Goal: Task Accomplishment & Management: Use online tool/utility

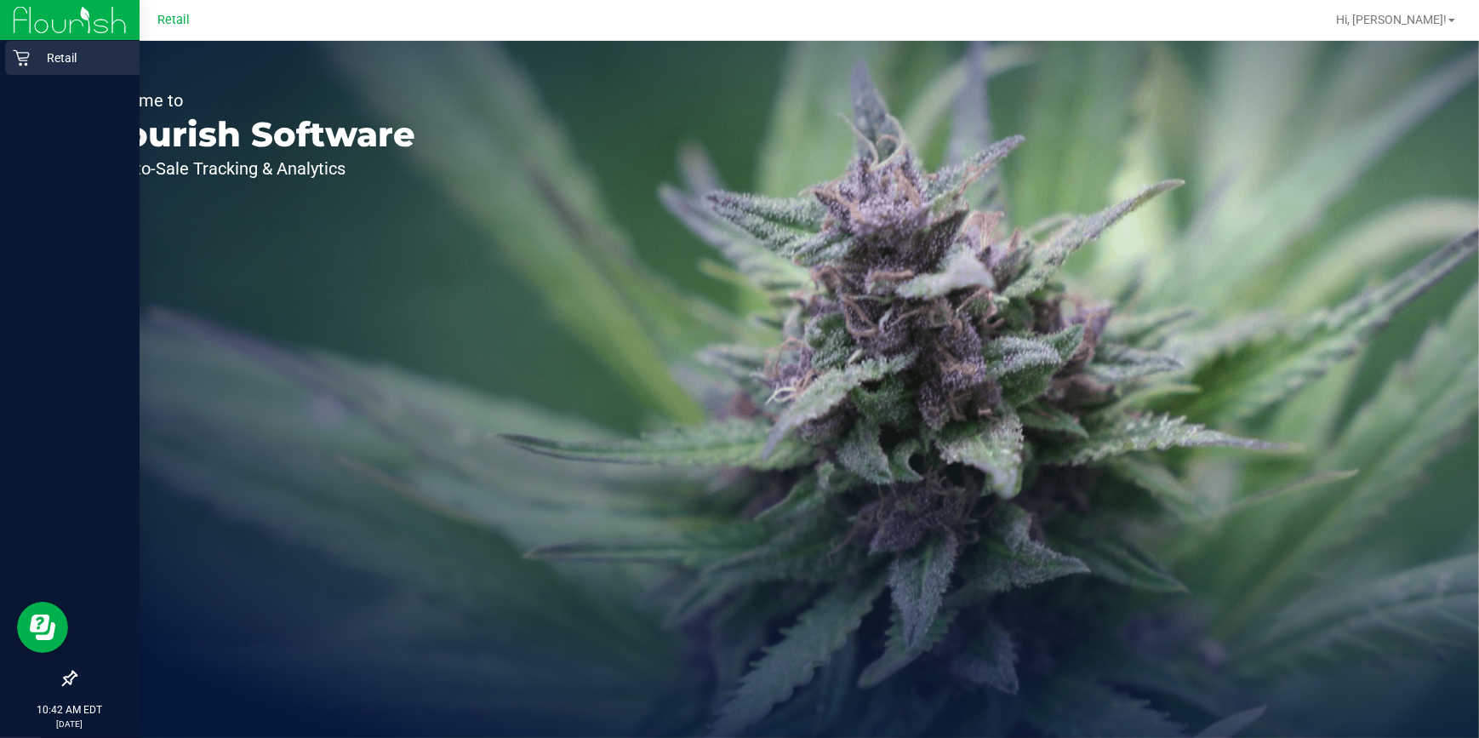
click at [27, 57] on icon at bounding box center [21, 58] width 16 height 16
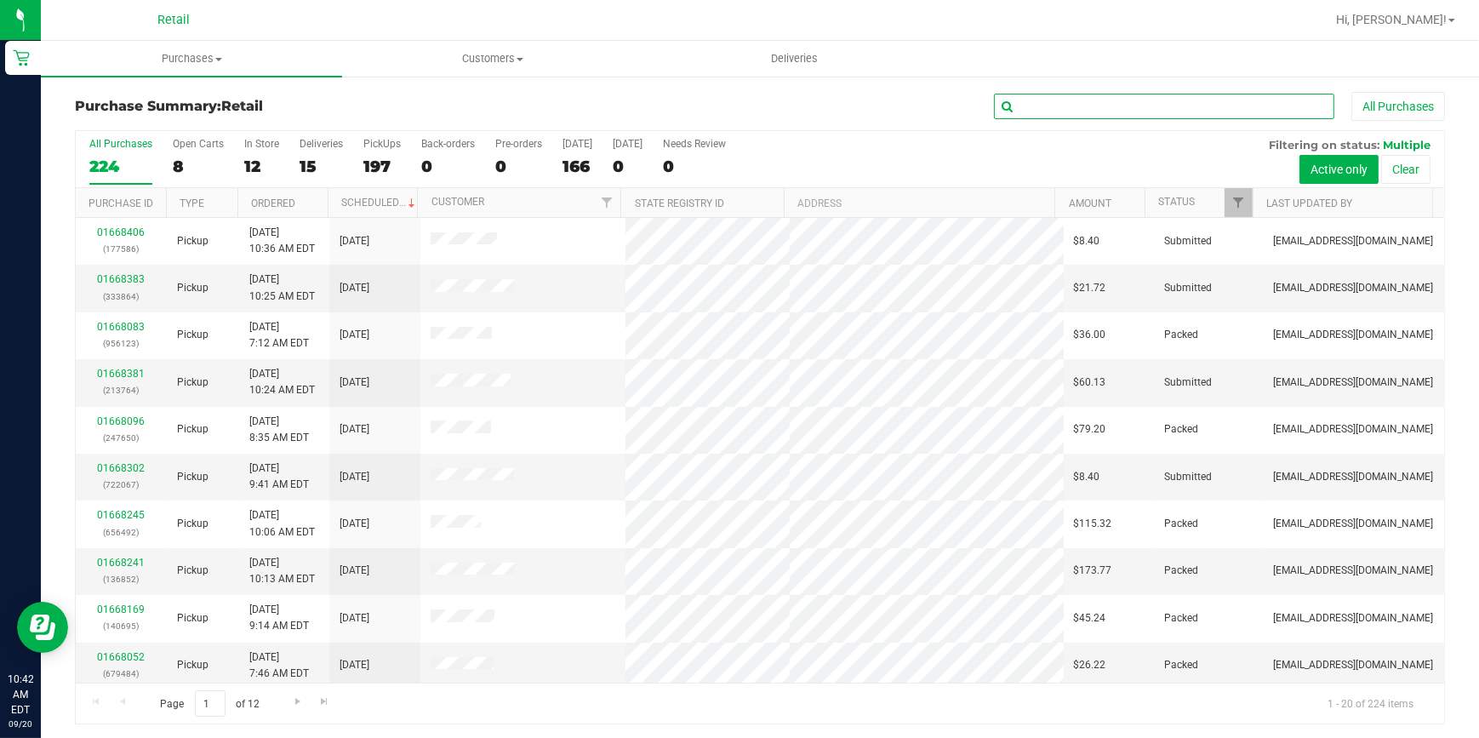
click at [1044, 107] on input "text" at bounding box center [1164, 107] width 340 height 26
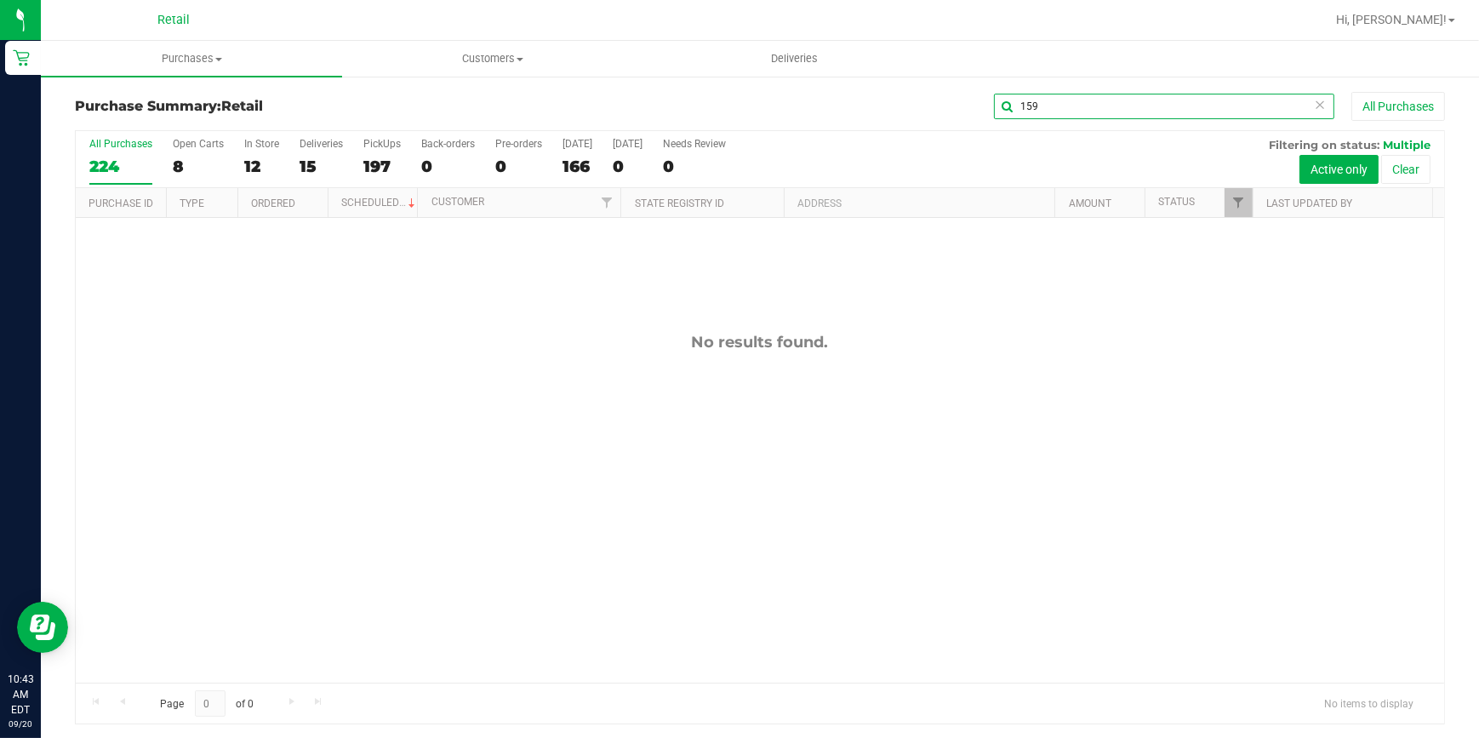
type input "159"
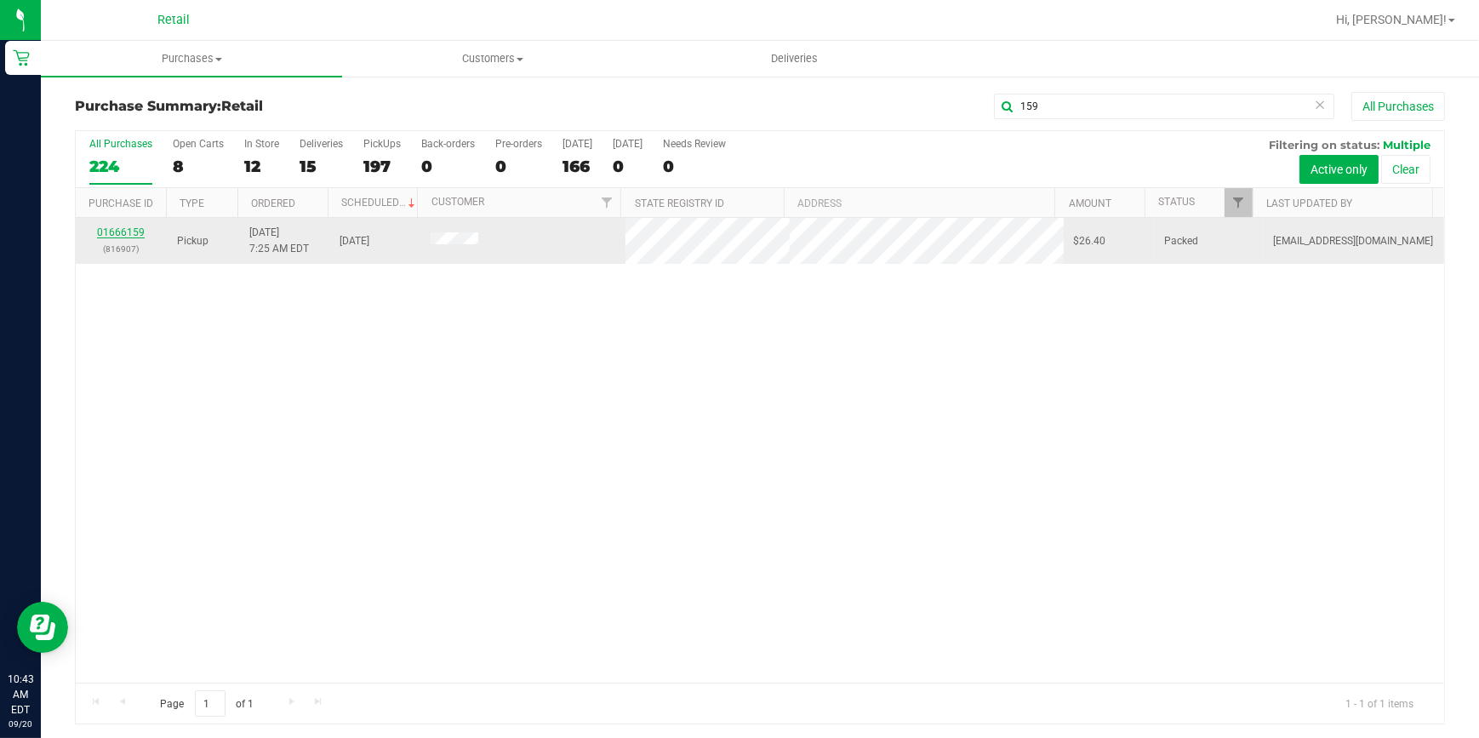
click at [113, 235] on link "01666159" at bounding box center [121, 232] width 48 height 12
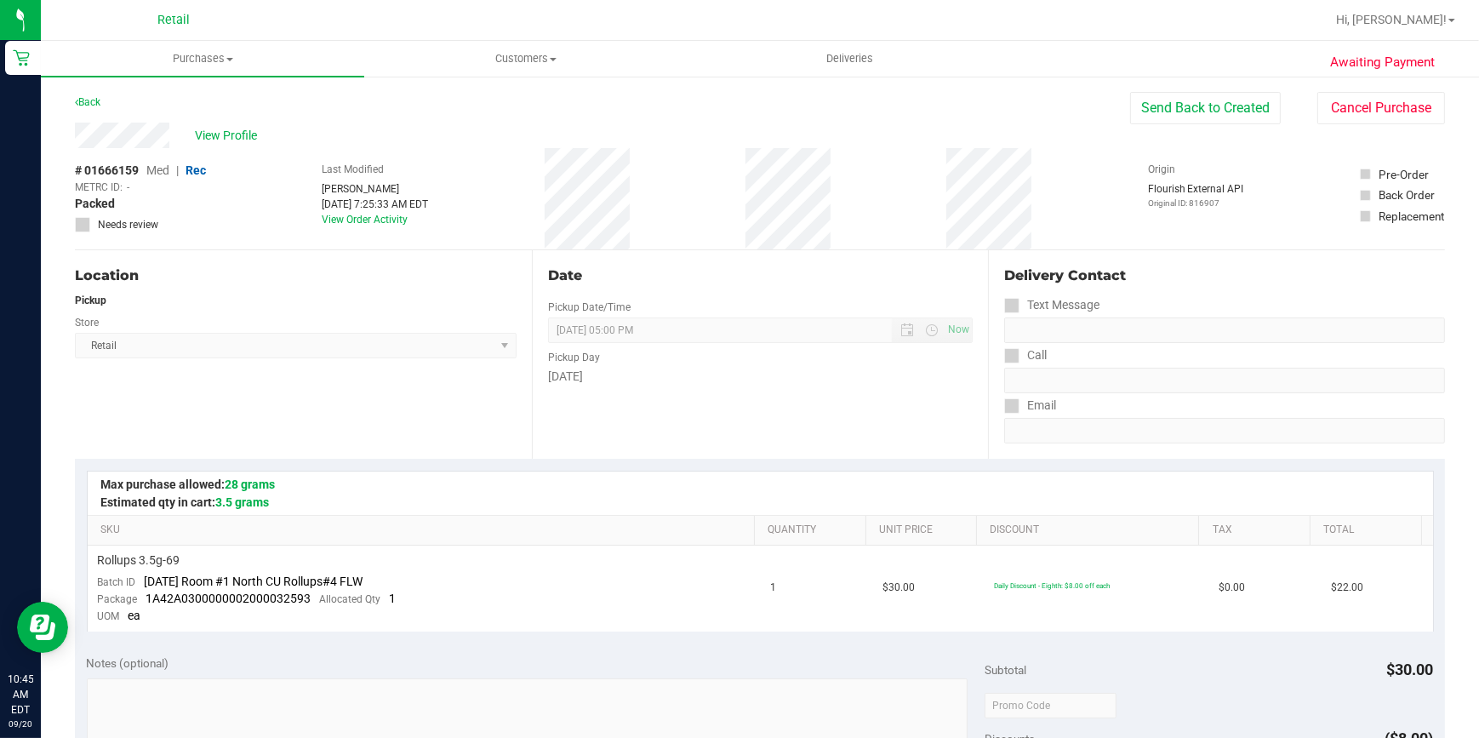
click at [605, 362] on div "Pickup Day" at bounding box center [761, 355] width 426 height 25
click at [228, 72] on uib-tab-heading "Purchases Summary of purchases Fulfillment All purchases" at bounding box center [202, 59] width 323 height 36
click at [171, 41] on div "Retail Hi, [PERSON_NAME]! Purchases Summary of purchases Fulfillment All purcha…" at bounding box center [760, 369] width 1438 height 738
click at [174, 61] on span "Purchases" at bounding box center [202, 58] width 323 height 15
click at [182, 53] on span "Purchases" at bounding box center [202, 58] width 323 height 15
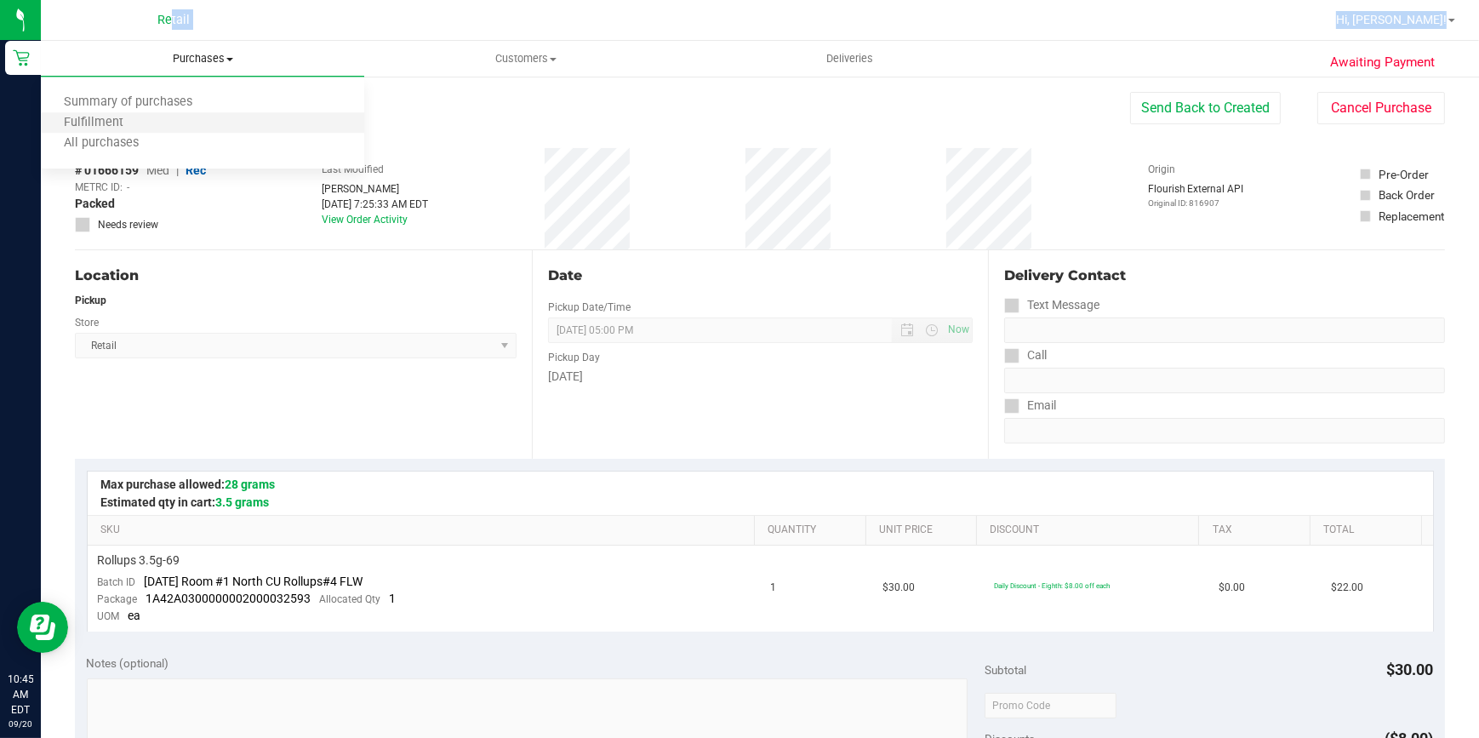
click at [119, 113] on li "Fulfillment" at bounding box center [202, 123] width 323 height 20
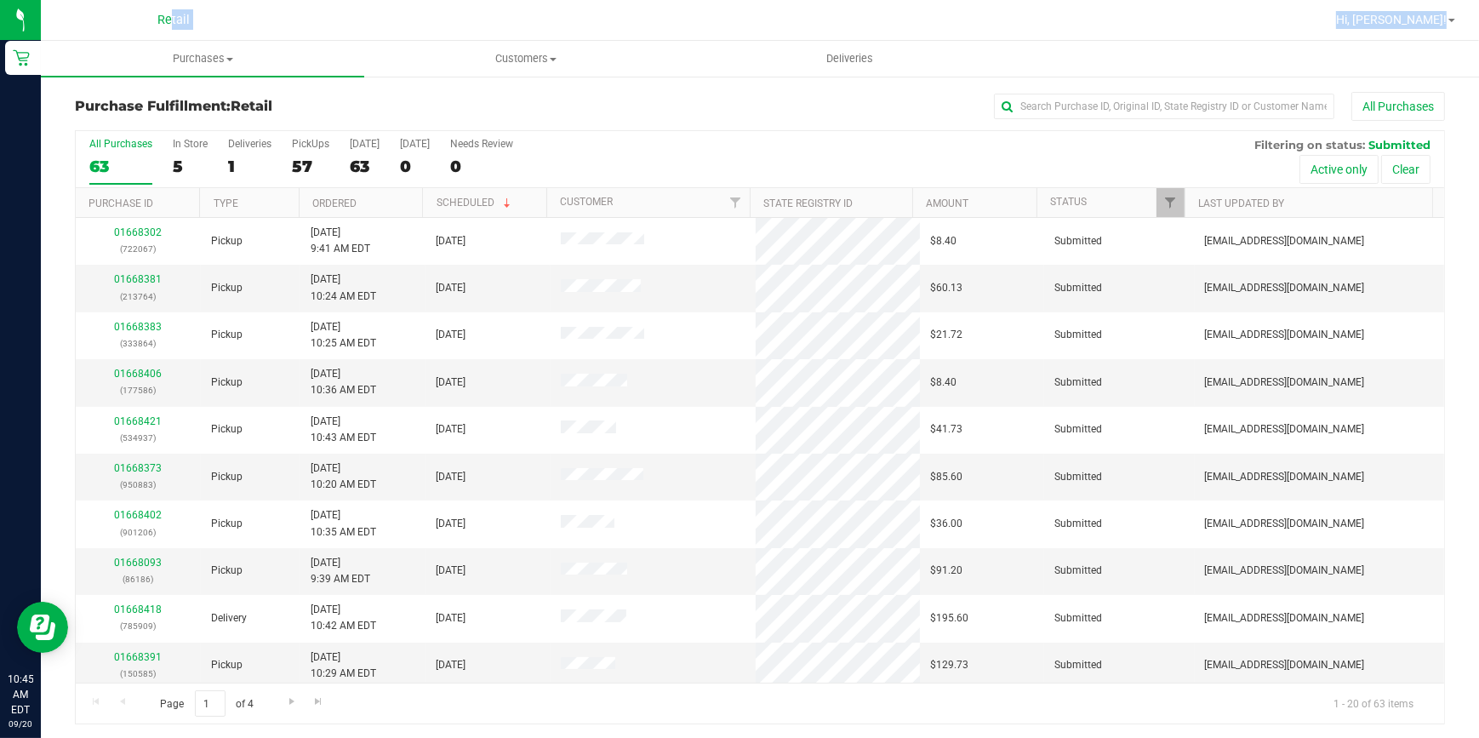
click at [803, 163] on div "All Purchases 63 In Store 5 Deliveries 1 PickUps 57 [DATE] 63 [DATE] 0 Needs Re…" at bounding box center [760, 159] width 1368 height 57
click at [1073, 106] on input "text" at bounding box center [1164, 107] width 340 height 26
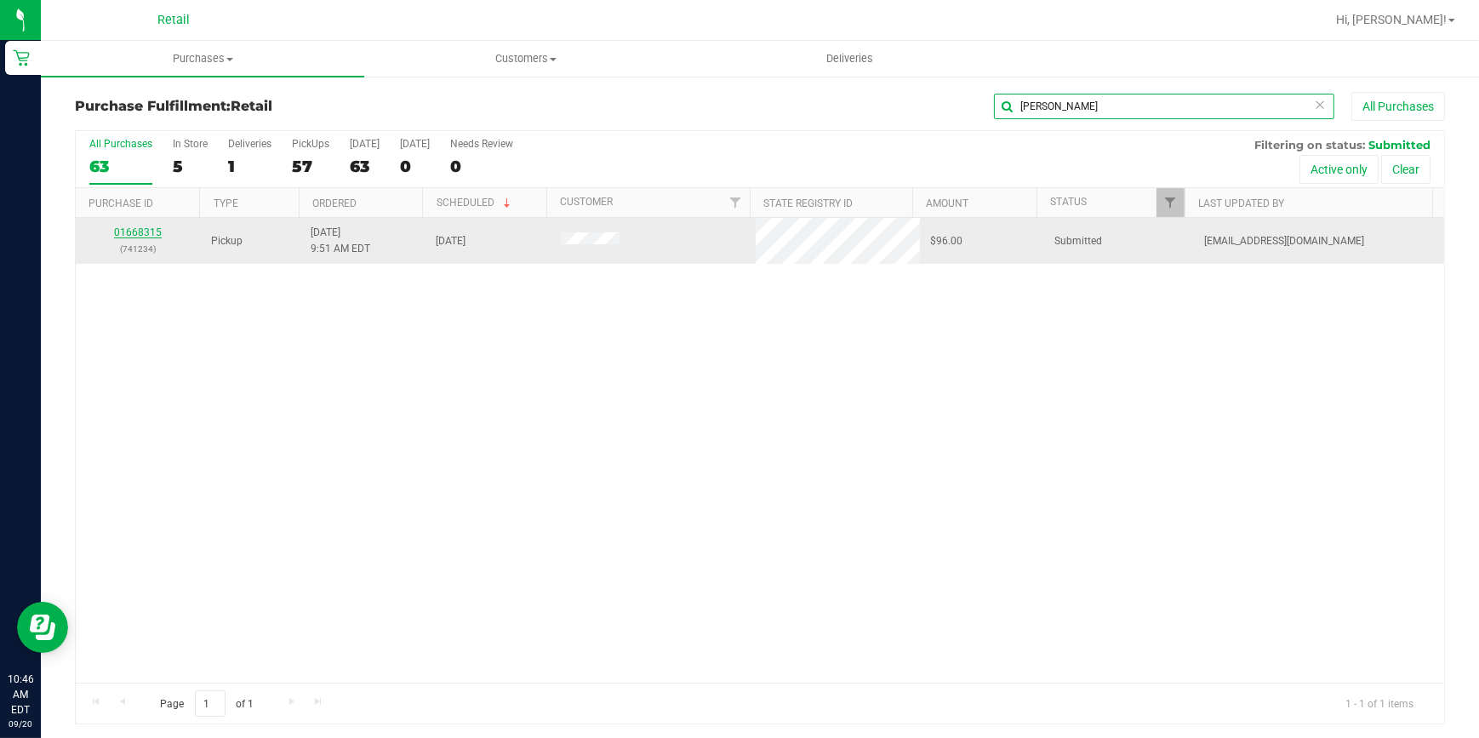
type input "[PERSON_NAME]"
click at [150, 234] on link "01668315" at bounding box center [138, 232] width 48 height 12
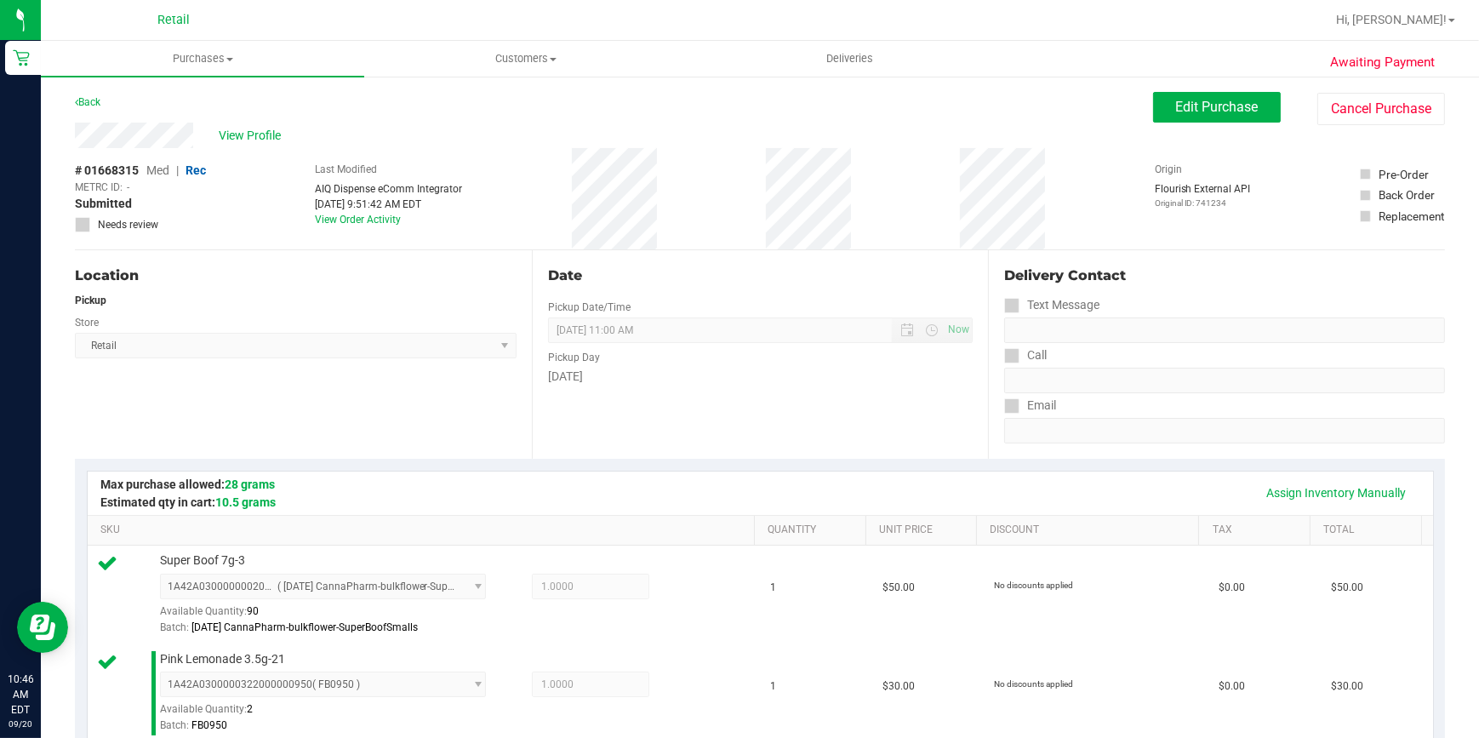
scroll to position [386, 0]
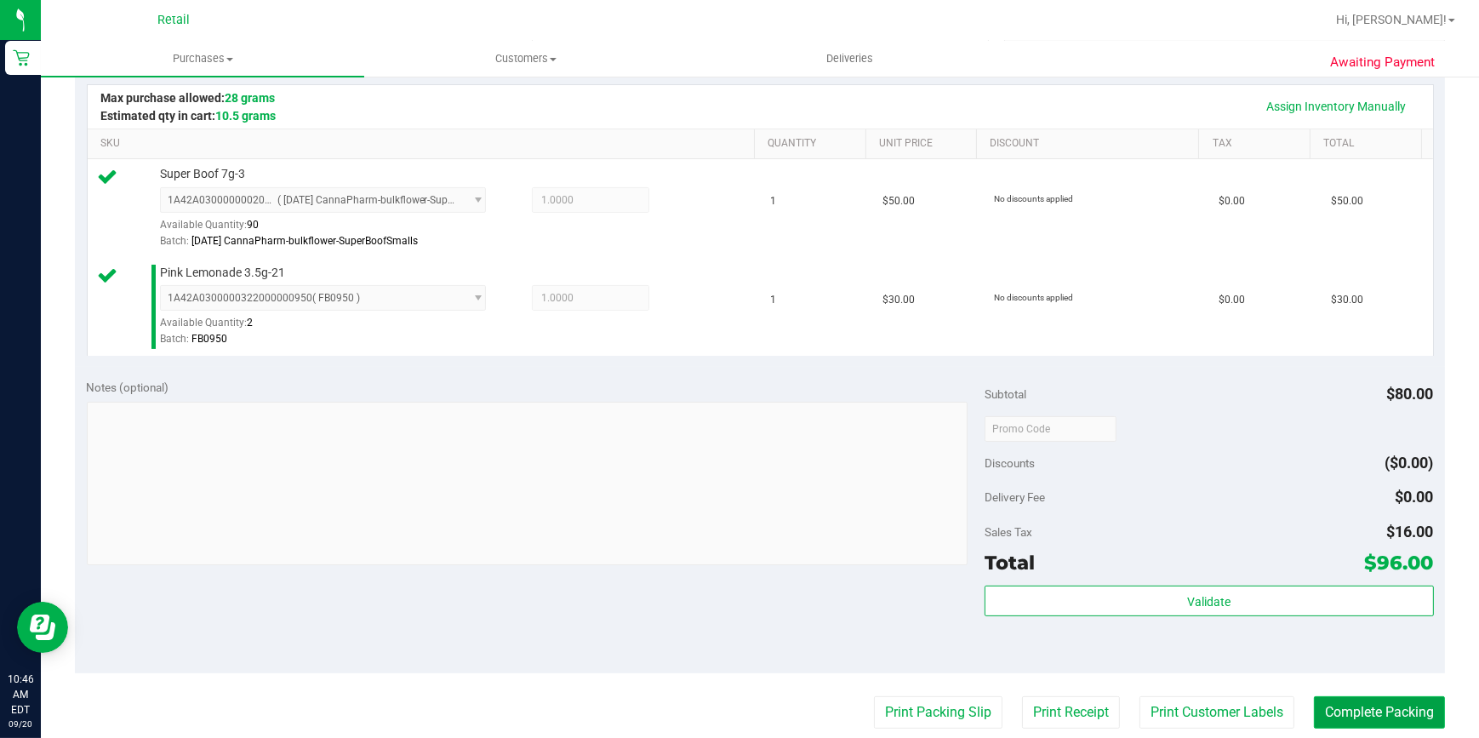
drag, startPoint x: 1340, startPoint y: 706, endPoint x: 1345, endPoint y: 696, distance: 11.1
click at [1342, 704] on button "Complete Packing" at bounding box center [1379, 712] width 131 height 32
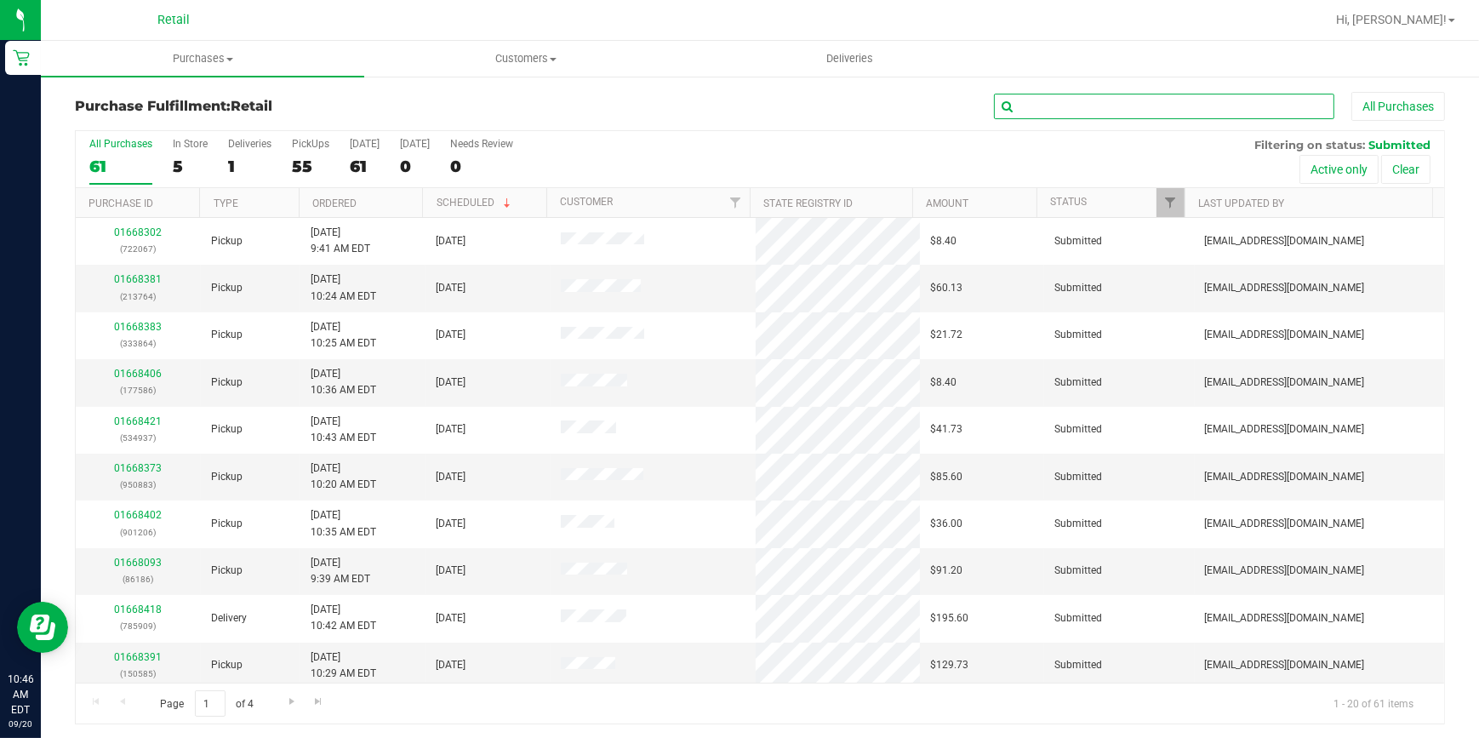
click at [1038, 112] on input "text" at bounding box center [1164, 107] width 340 height 26
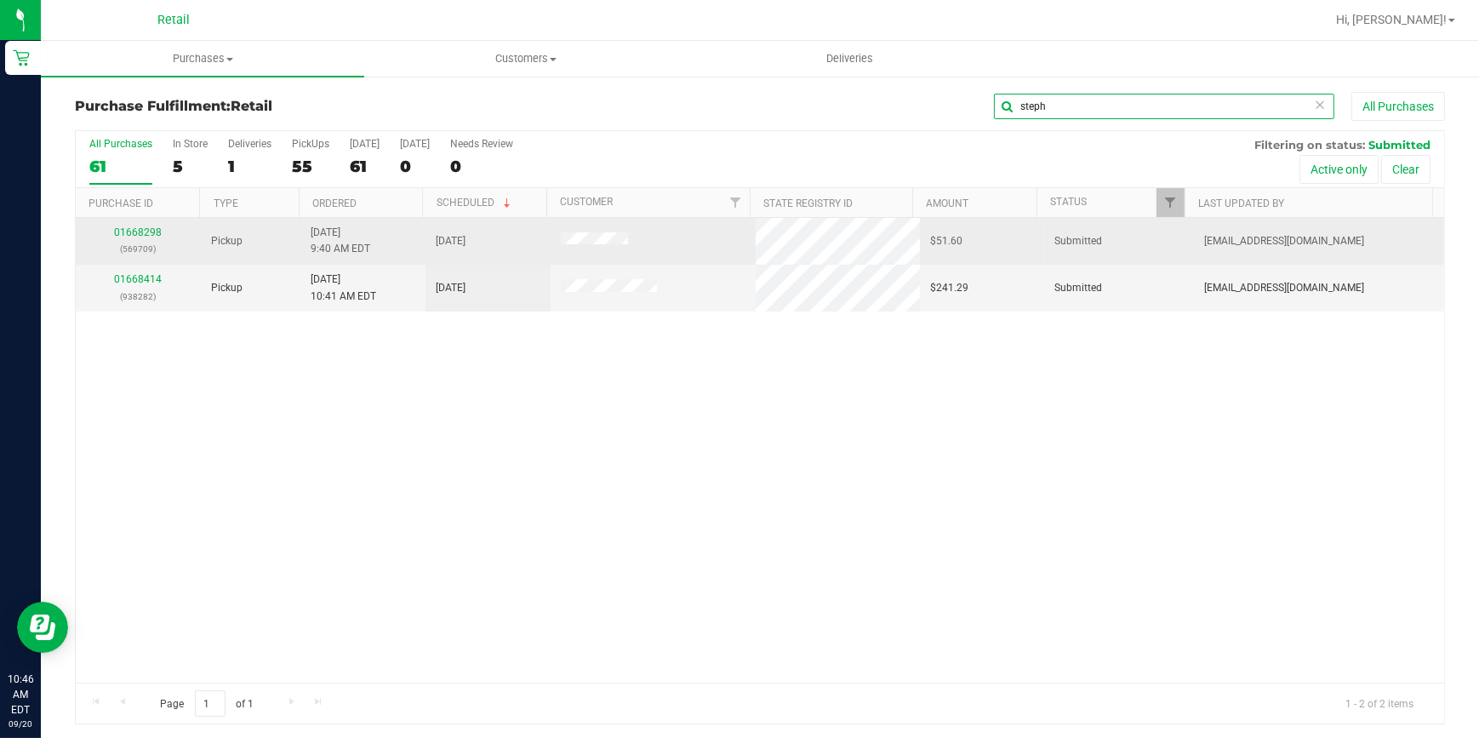
type input "steph"
click at [136, 221] on td "01668298 (569709)" at bounding box center [138, 241] width 125 height 47
click at [128, 237] on link "01668298" at bounding box center [138, 232] width 48 height 12
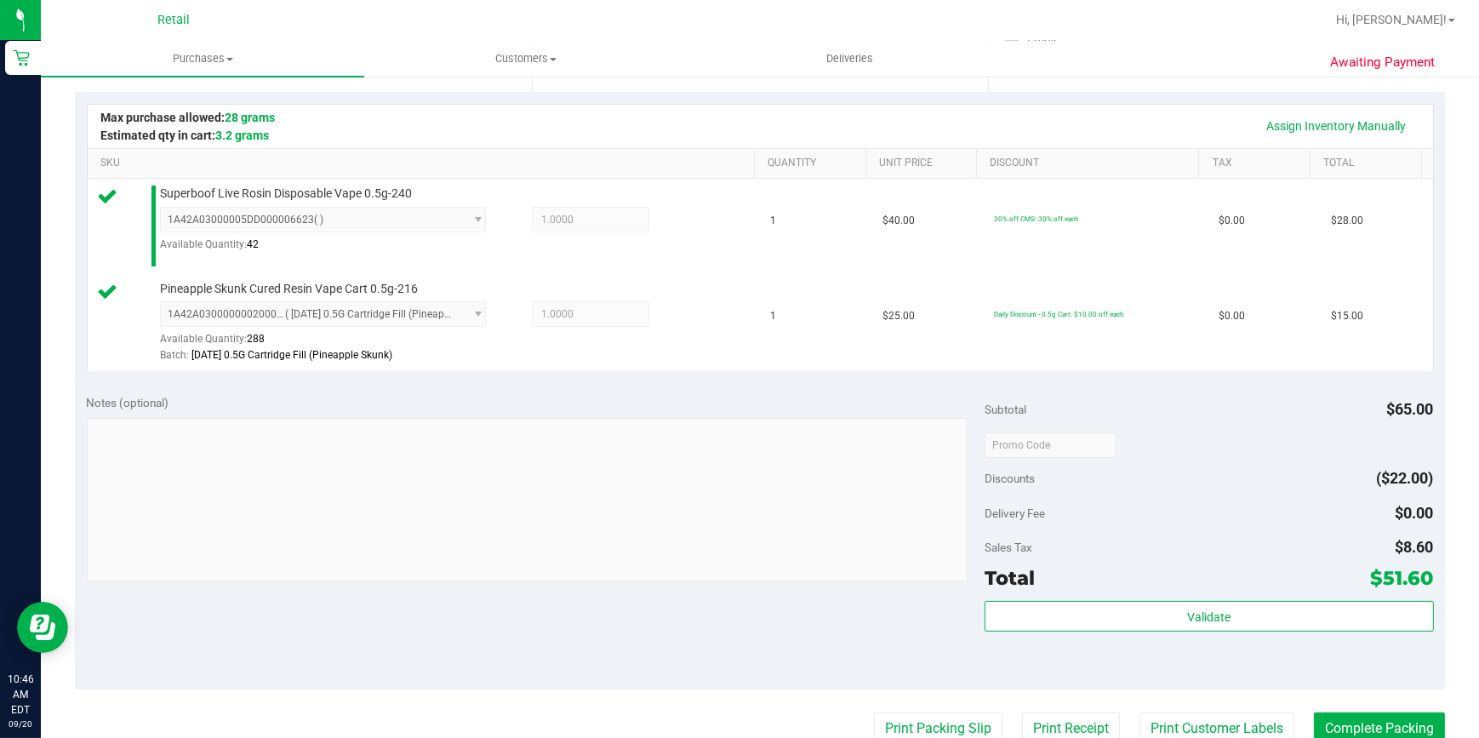
scroll to position [386, 0]
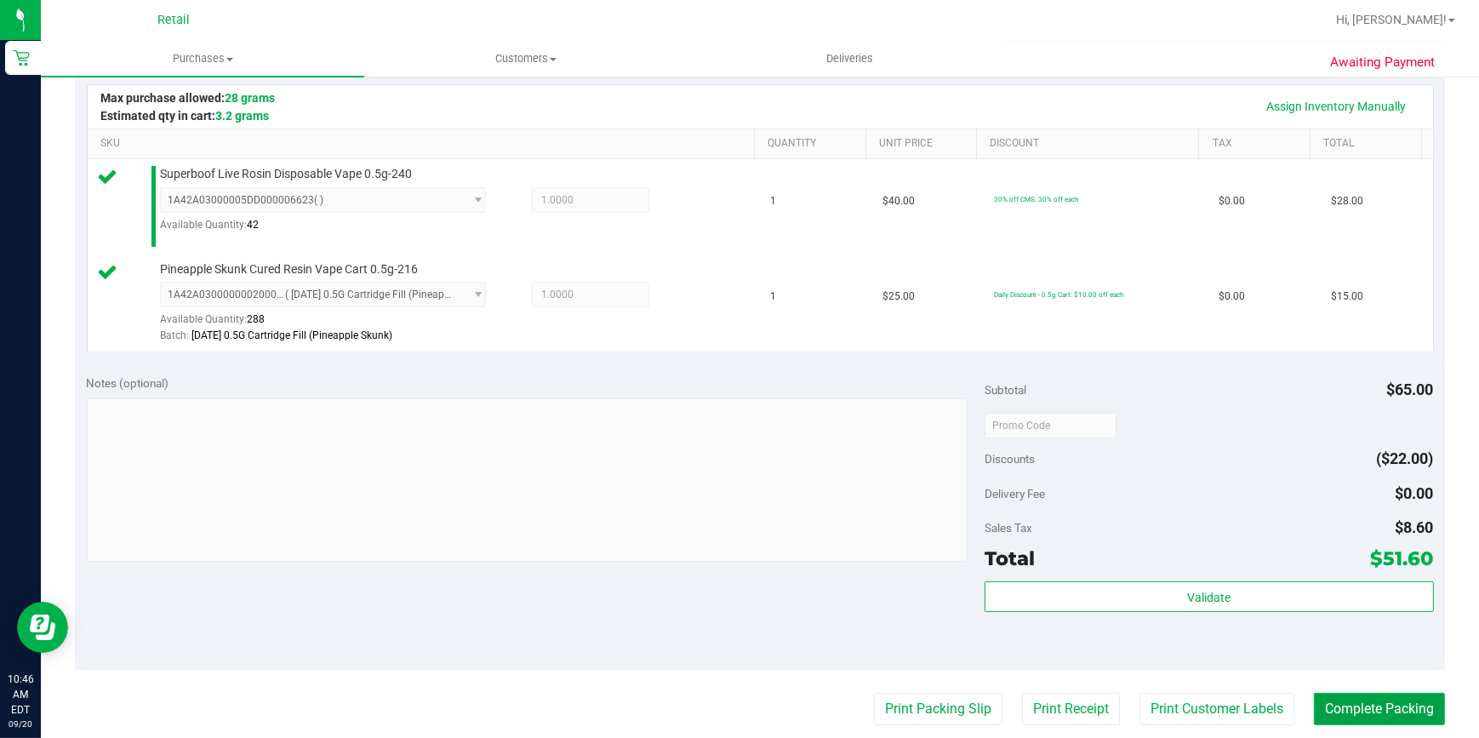
click at [1379, 708] on button "Complete Packing" at bounding box center [1379, 709] width 131 height 32
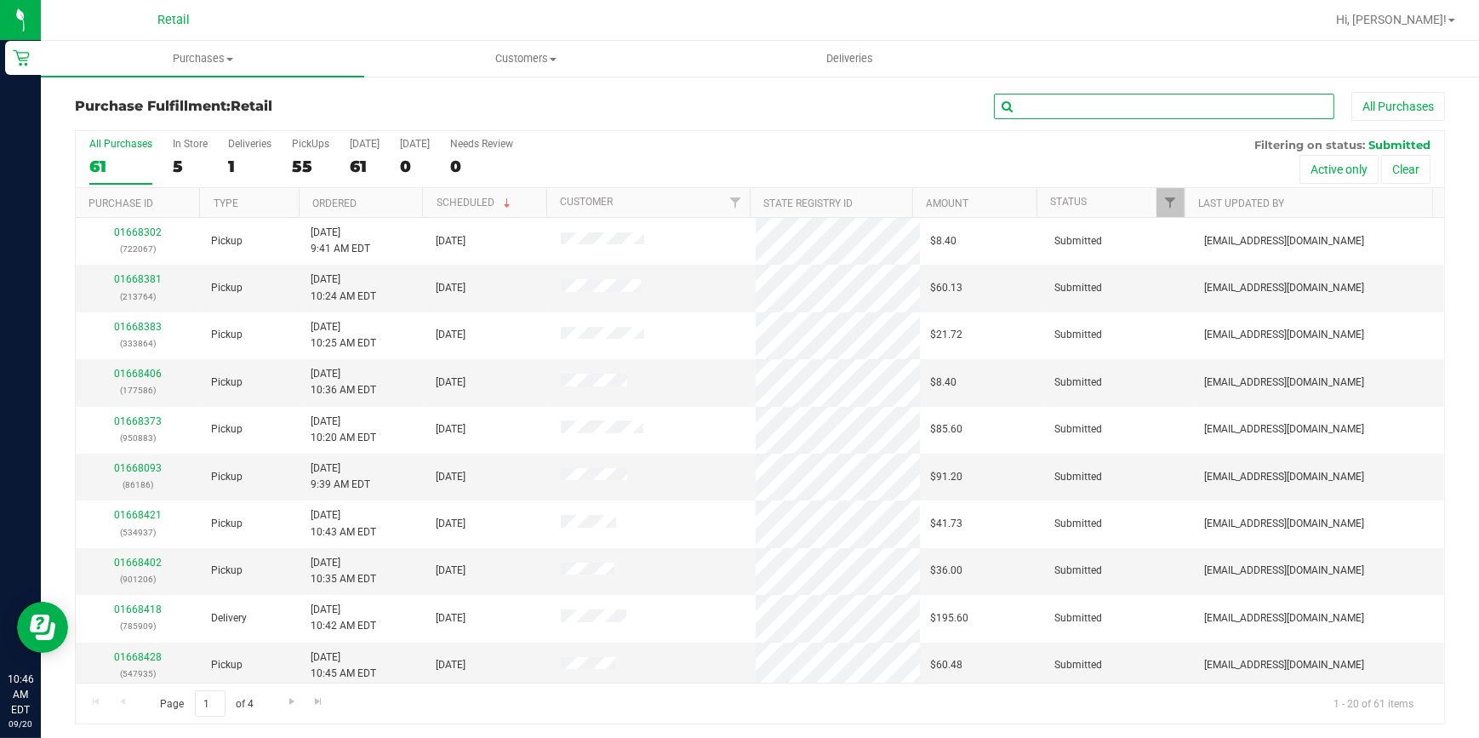
click at [1062, 102] on input "text" at bounding box center [1164, 107] width 340 height 26
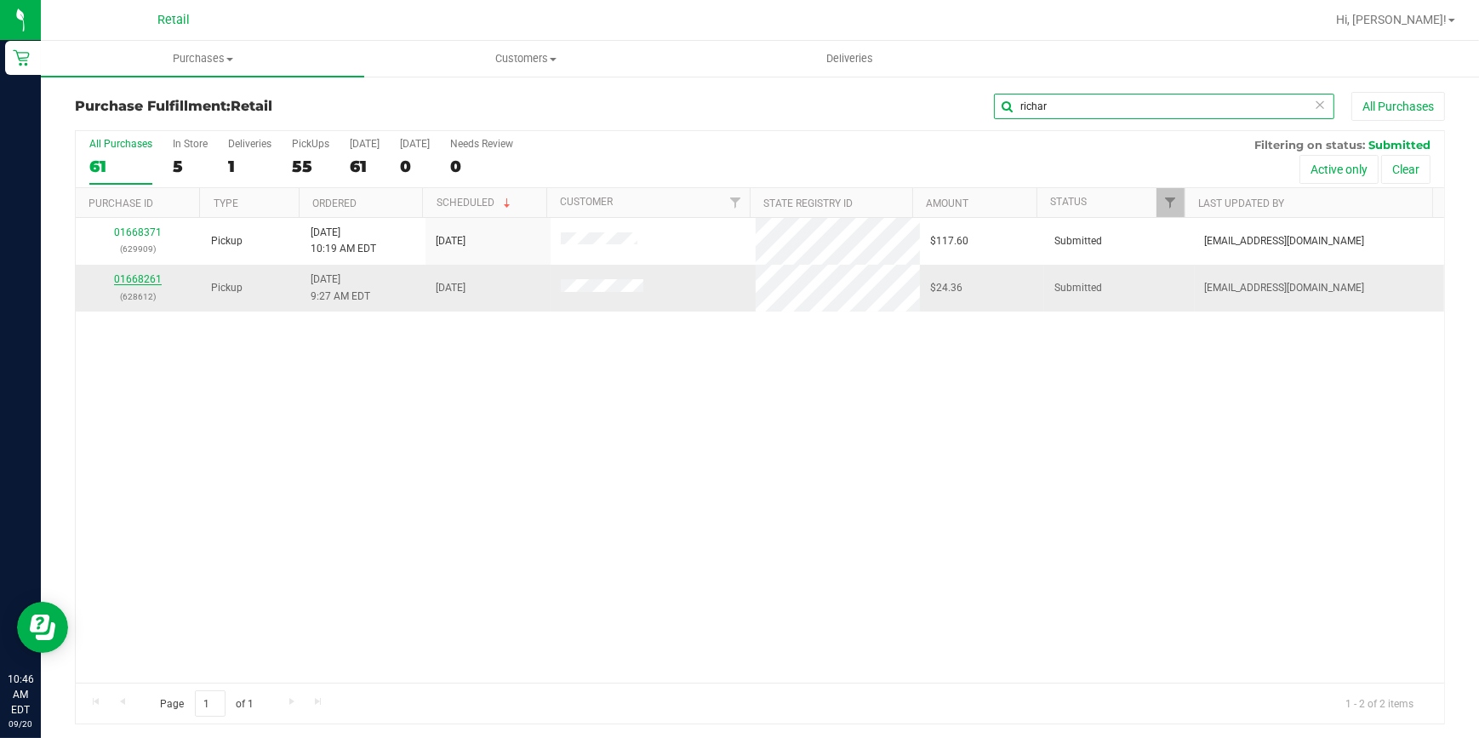
type input "richar"
click at [151, 282] on link "01668261" at bounding box center [138, 279] width 48 height 12
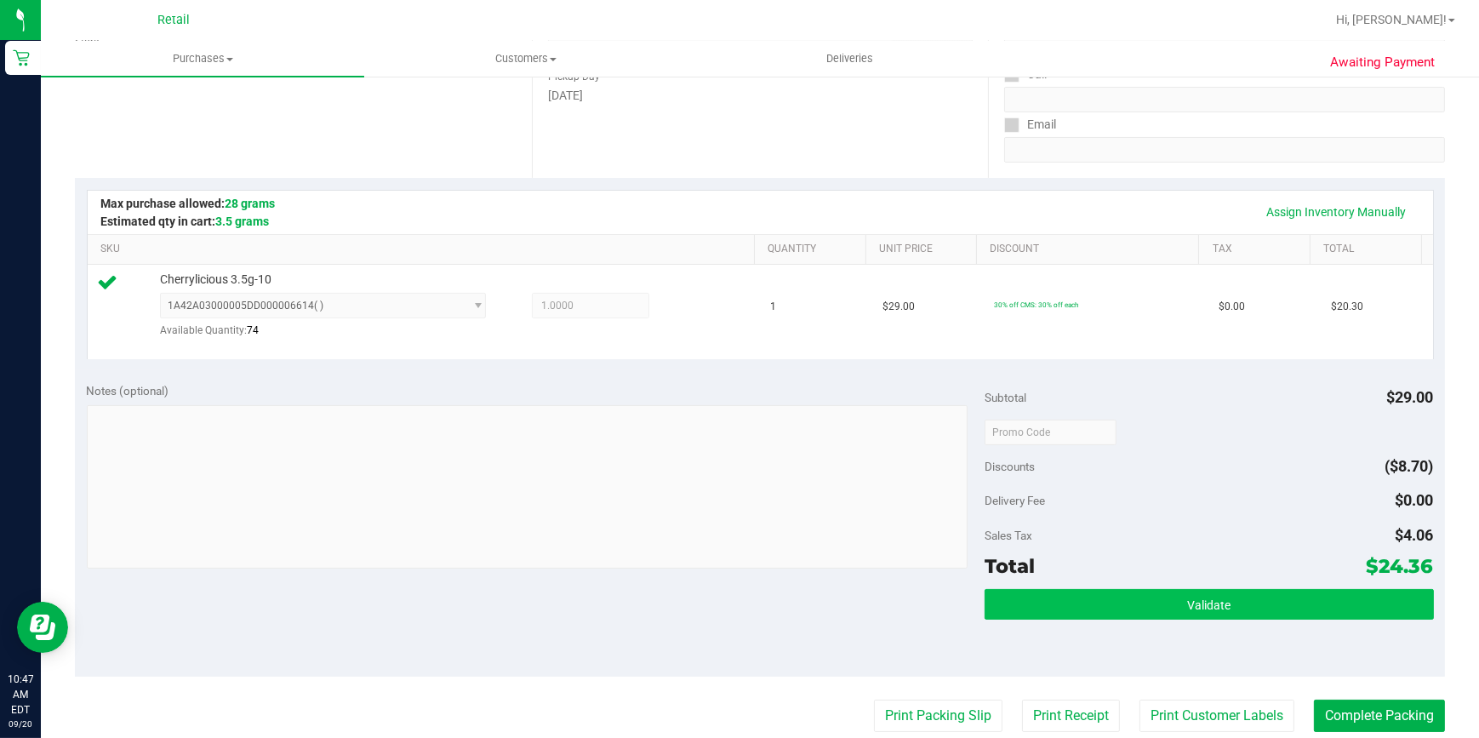
scroll to position [309, 0]
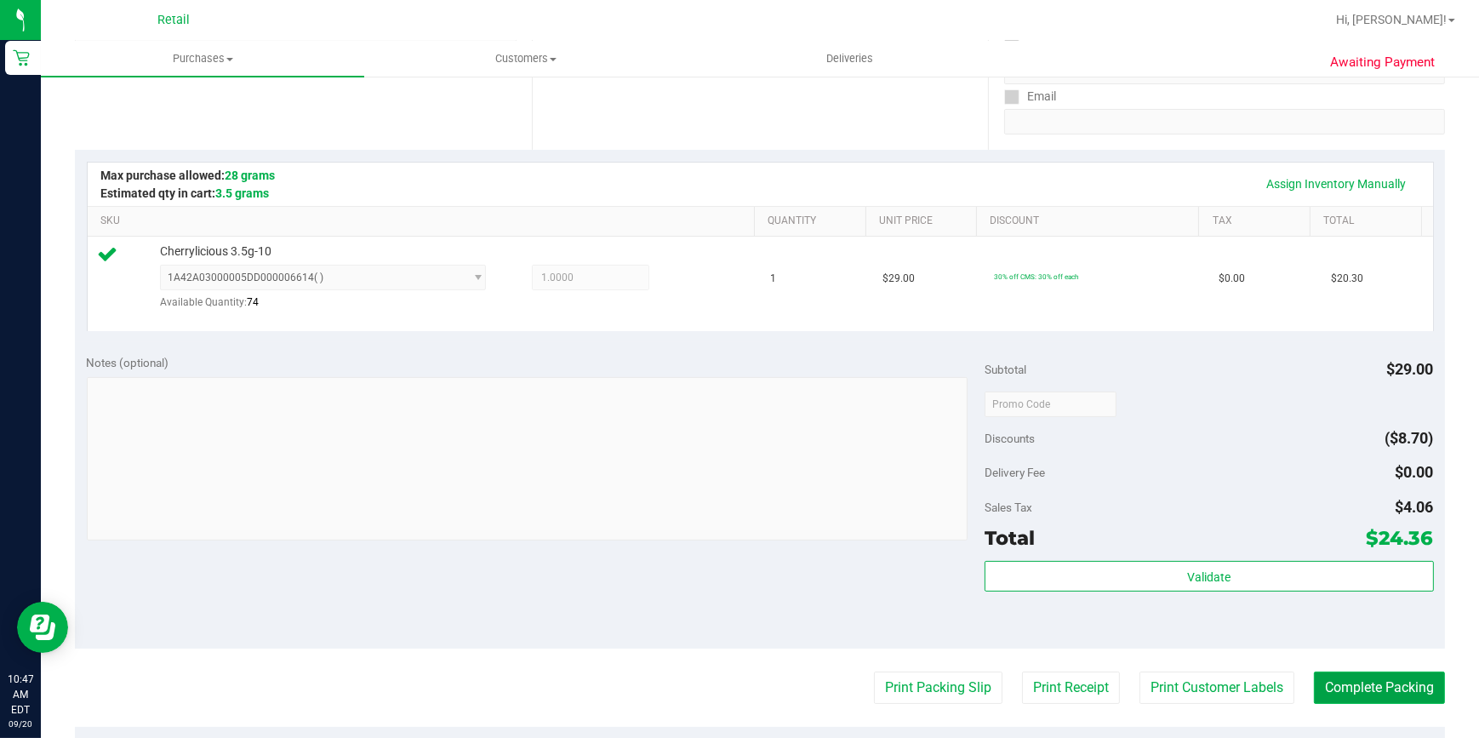
click at [1379, 690] on button "Complete Packing" at bounding box center [1379, 687] width 131 height 32
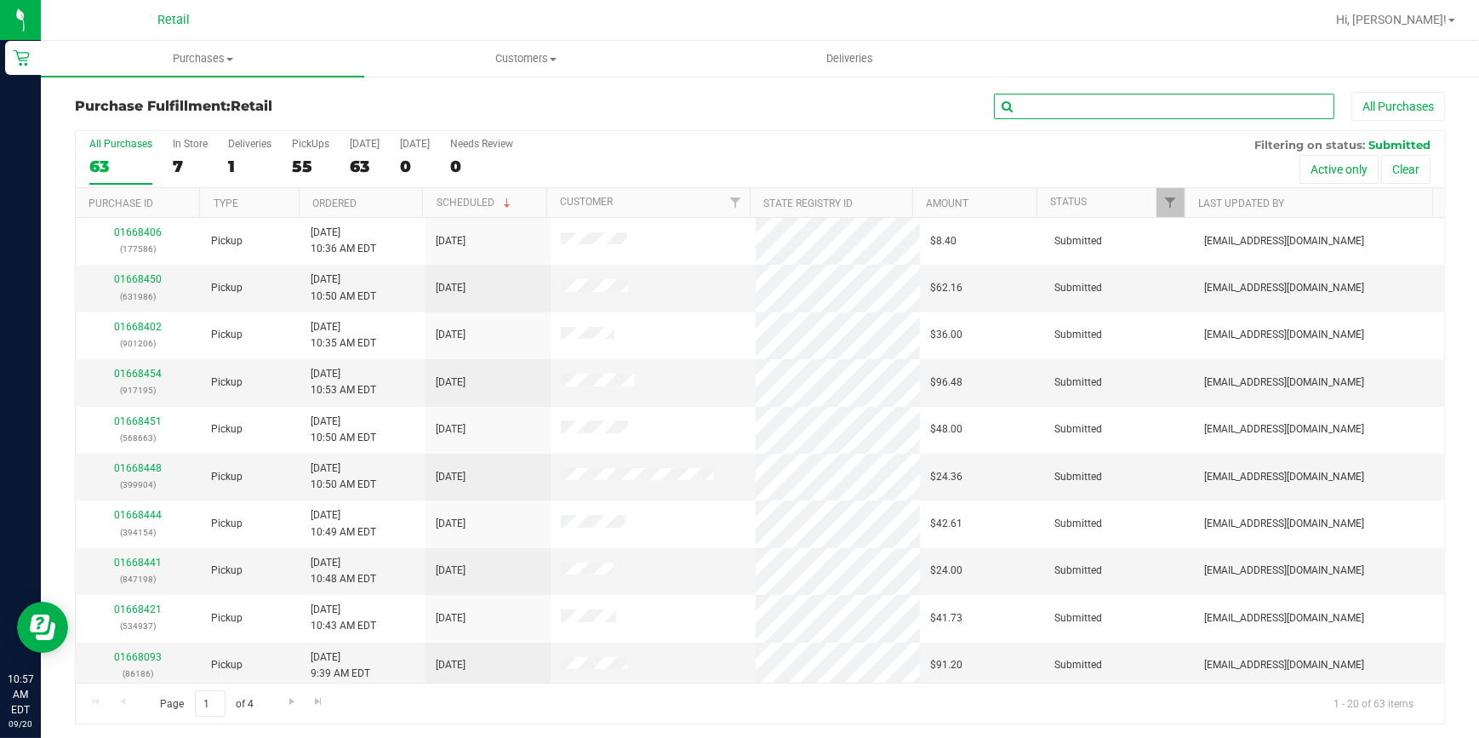
click at [1016, 102] on input "text" at bounding box center [1164, 107] width 340 height 26
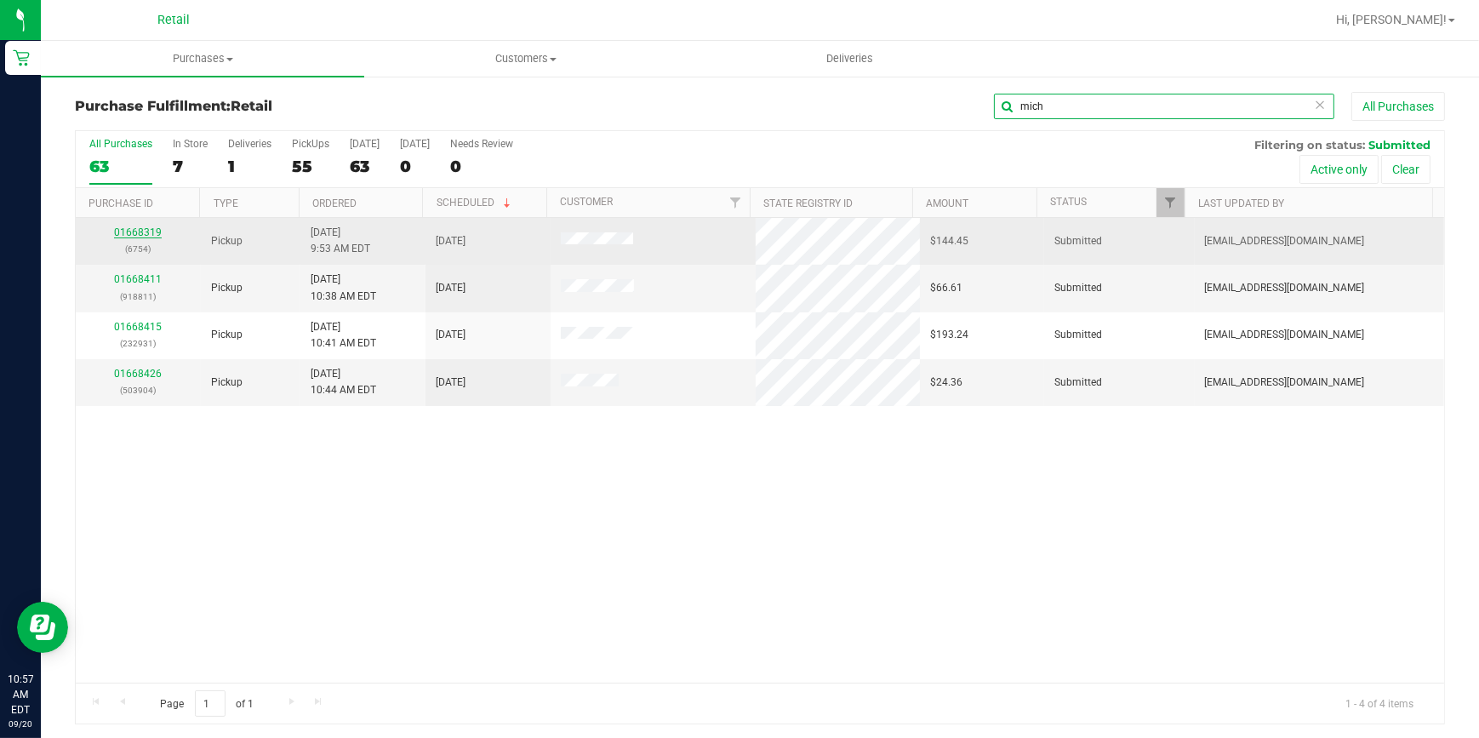
type input "mich"
click at [117, 230] on link "01668319" at bounding box center [138, 232] width 48 height 12
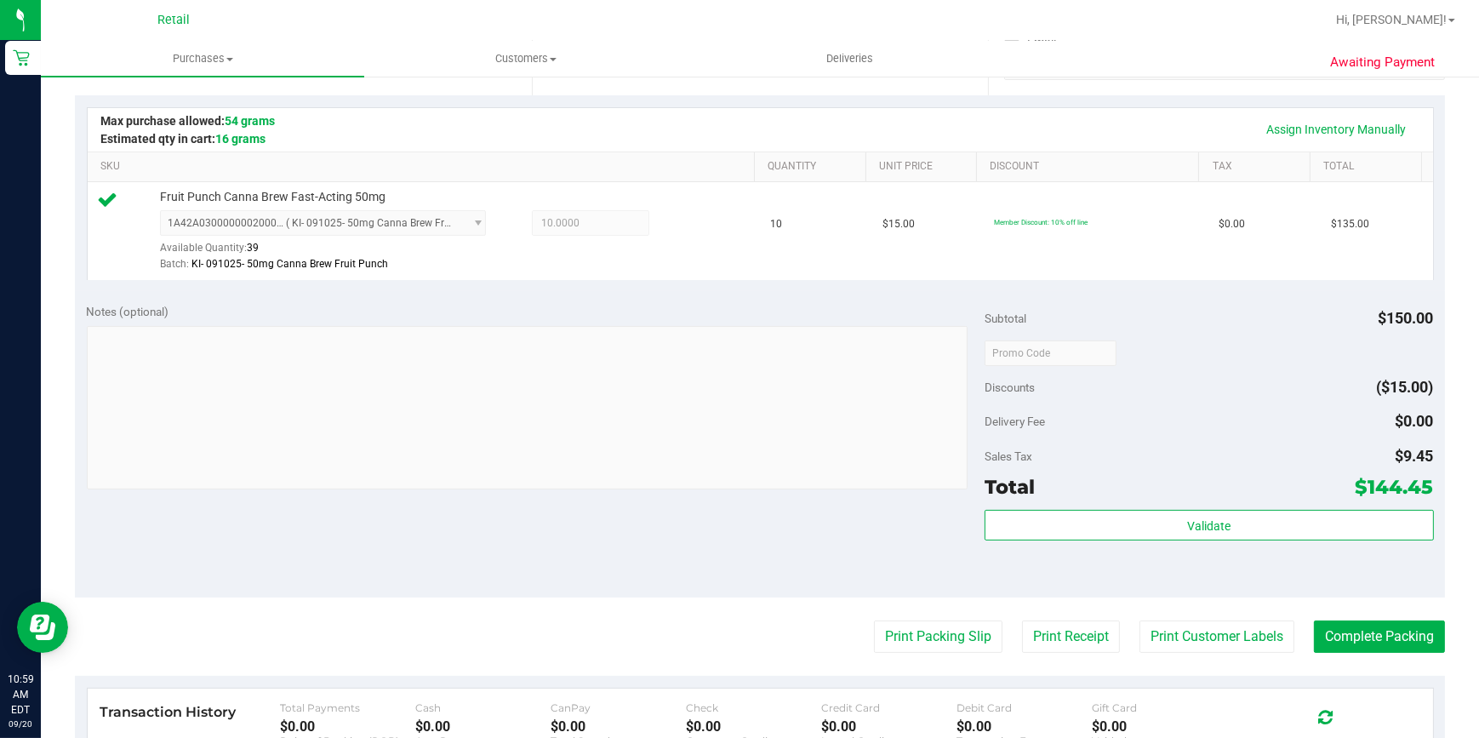
scroll to position [386, 0]
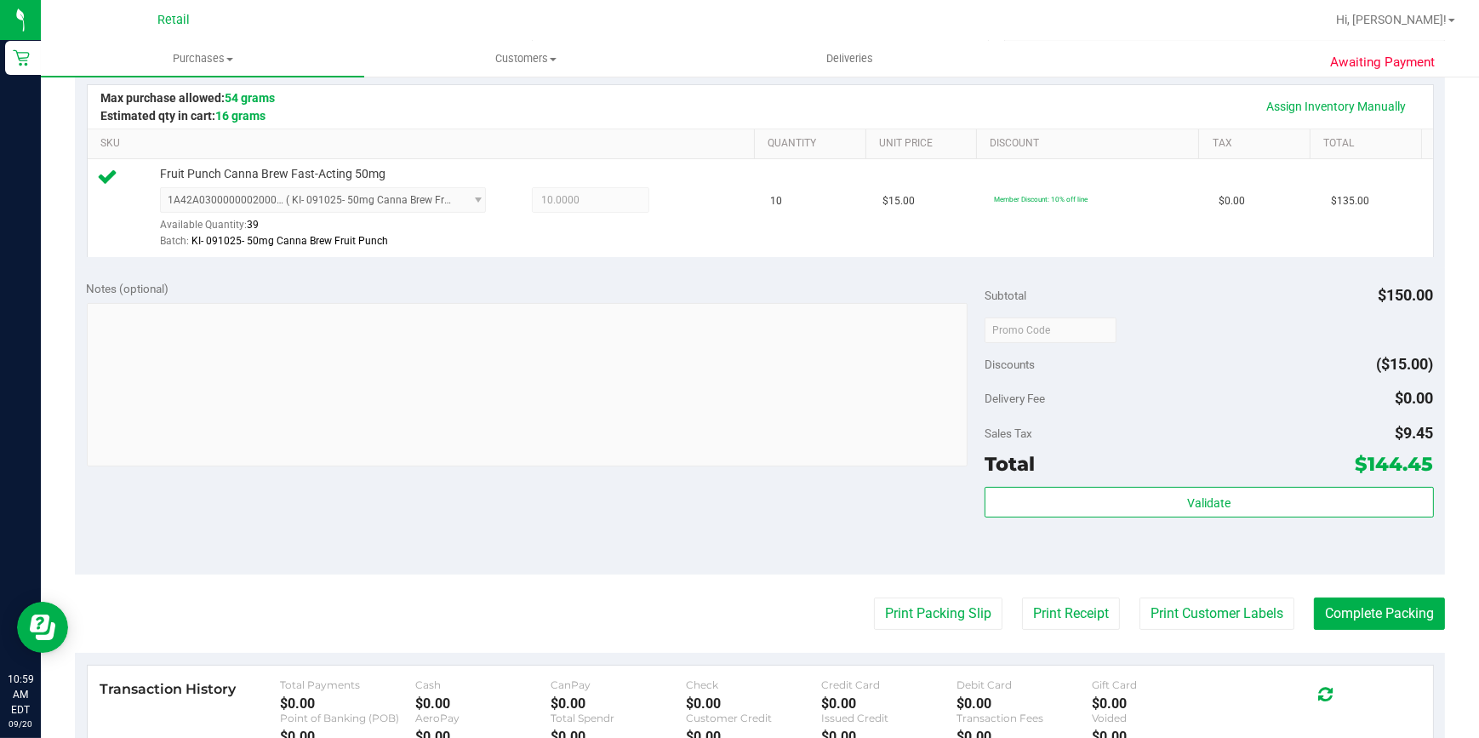
click at [1353, 635] on purchase-details "Back Edit Purchase Cancel Purchase View Profile # 01668319 Med | Rec METRC ID: …" at bounding box center [760, 338] width 1370 height 1265
click at [1353, 630] on purchase-details "Back Edit Purchase Cancel Purchase View Profile # 01668319 Med | Rec METRC ID: …" at bounding box center [760, 338] width 1370 height 1265
click at [1353, 627] on button "Complete Packing" at bounding box center [1379, 613] width 131 height 32
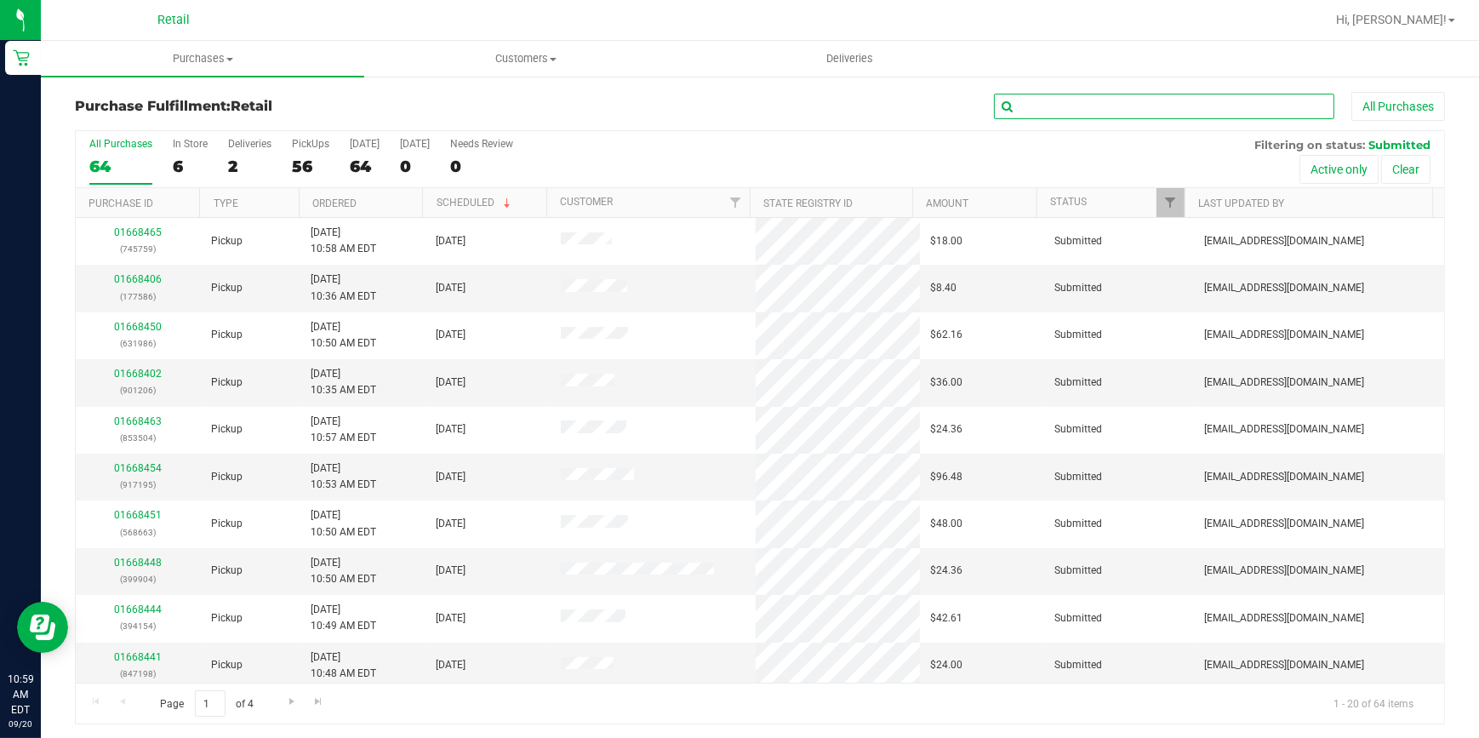
click at [1146, 102] on input "text" at bounding box center [1164, 107] width 340 height 26
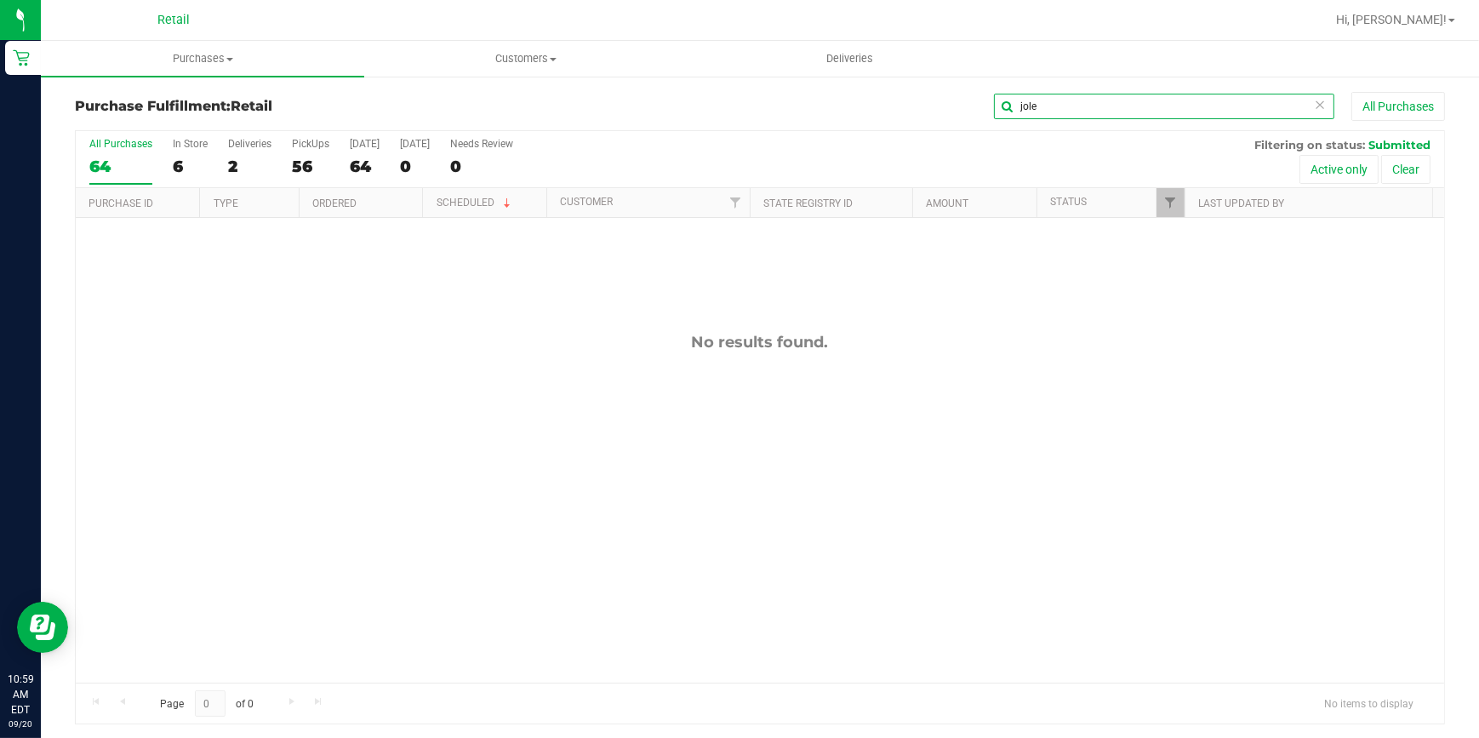
type input "jole"
click at [168, 68] on uib-tab-heading "Purchases Summary of purchases Fulfillment All purchases" at bounding box center [202, 59] width 323 height 36
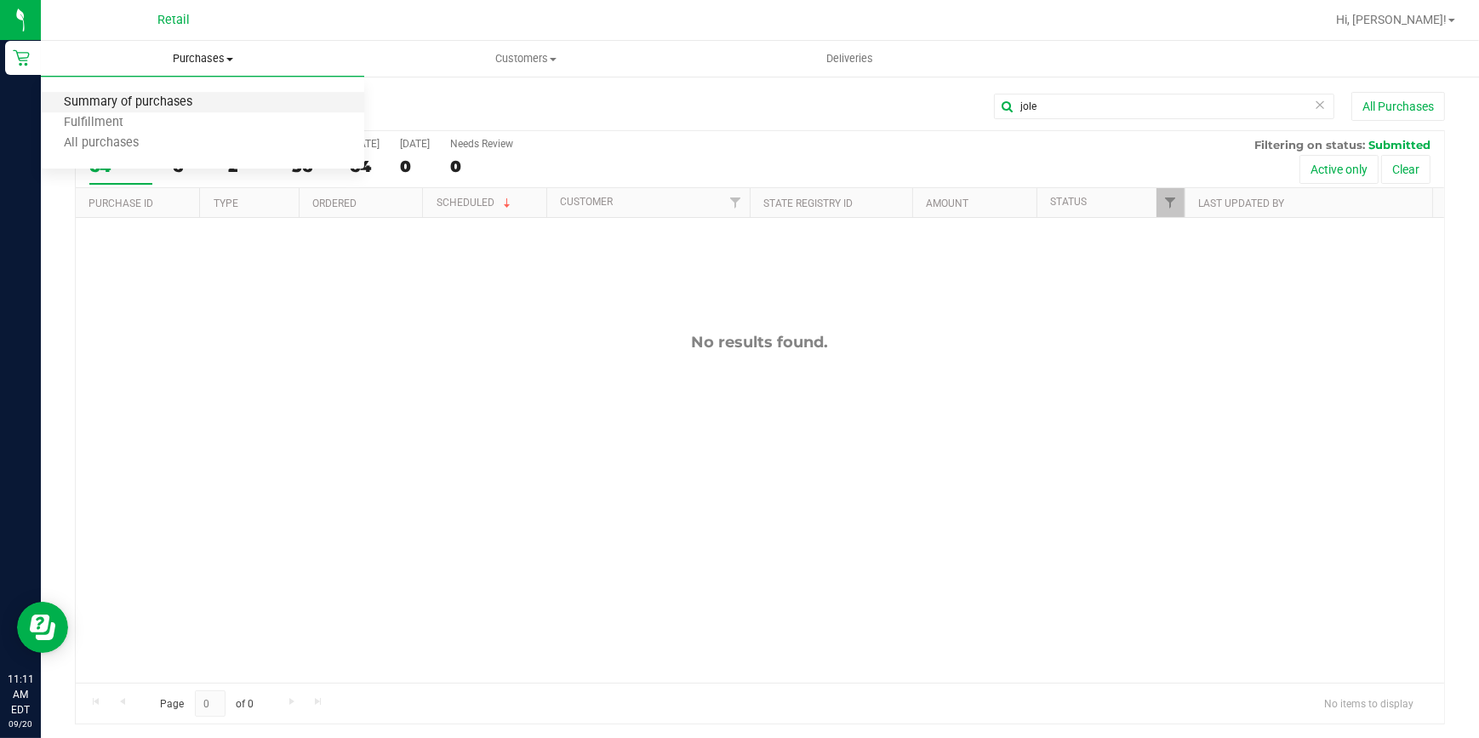
click at [154, 107] on span "Summary of purchases" at bounding box center [128, 102] width 174 height 14
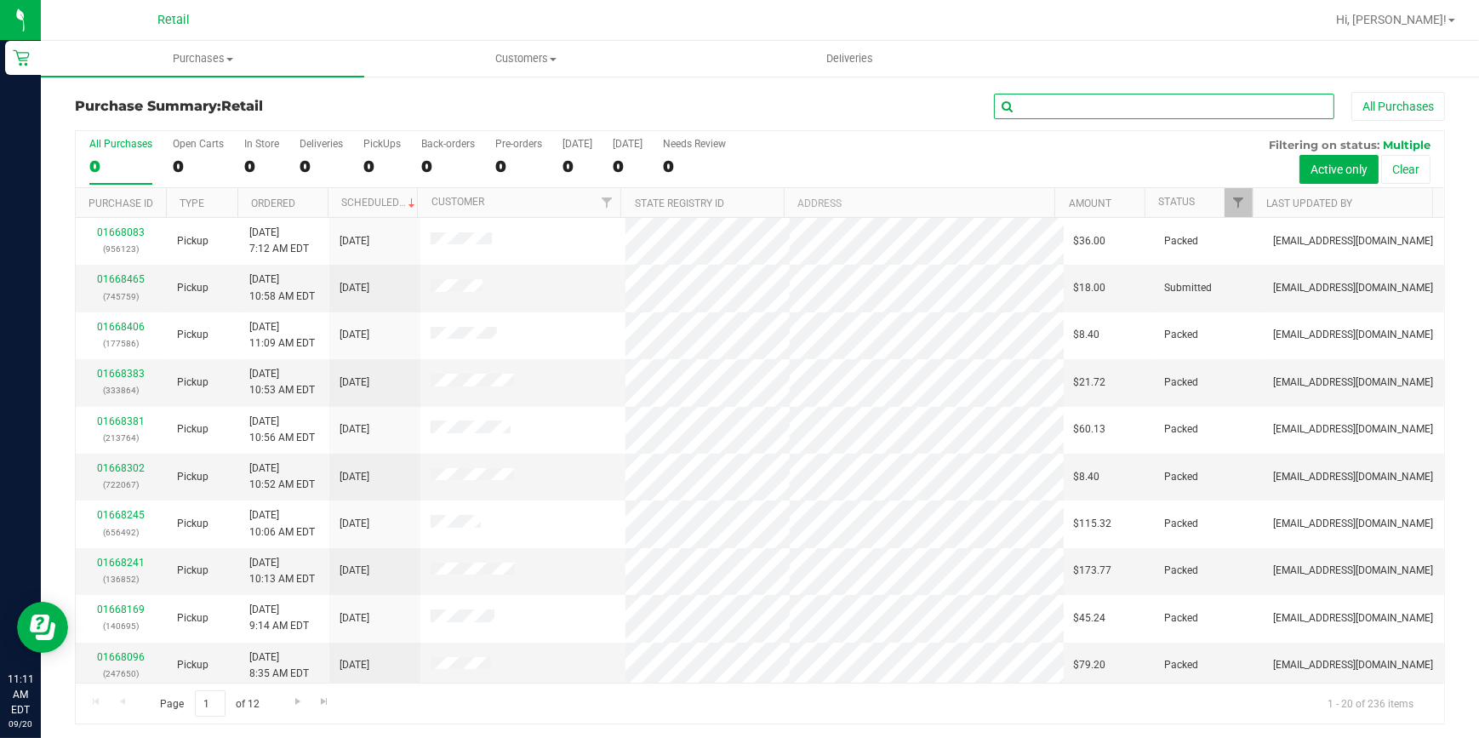
click at [1058, 115] on input "text" at bounding box center [1164, 107] width 340 height 26
click at [1058, 111] on input "text" at bounding box center [1164, 107] width 340 height 26
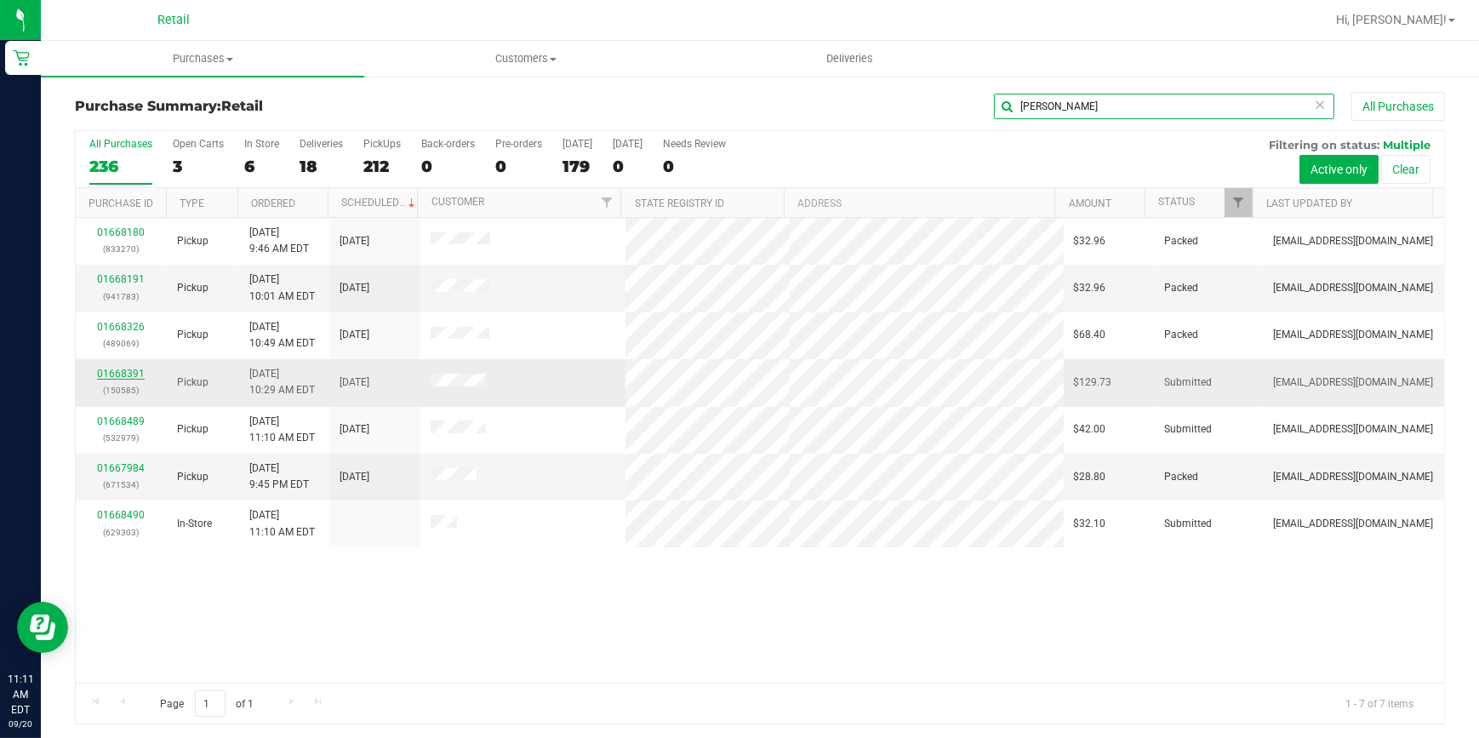
type input "[PERSON_NAME]"
click at [132, 378] on link "01668391" at bounding box center [121, 374] width 48 height 12
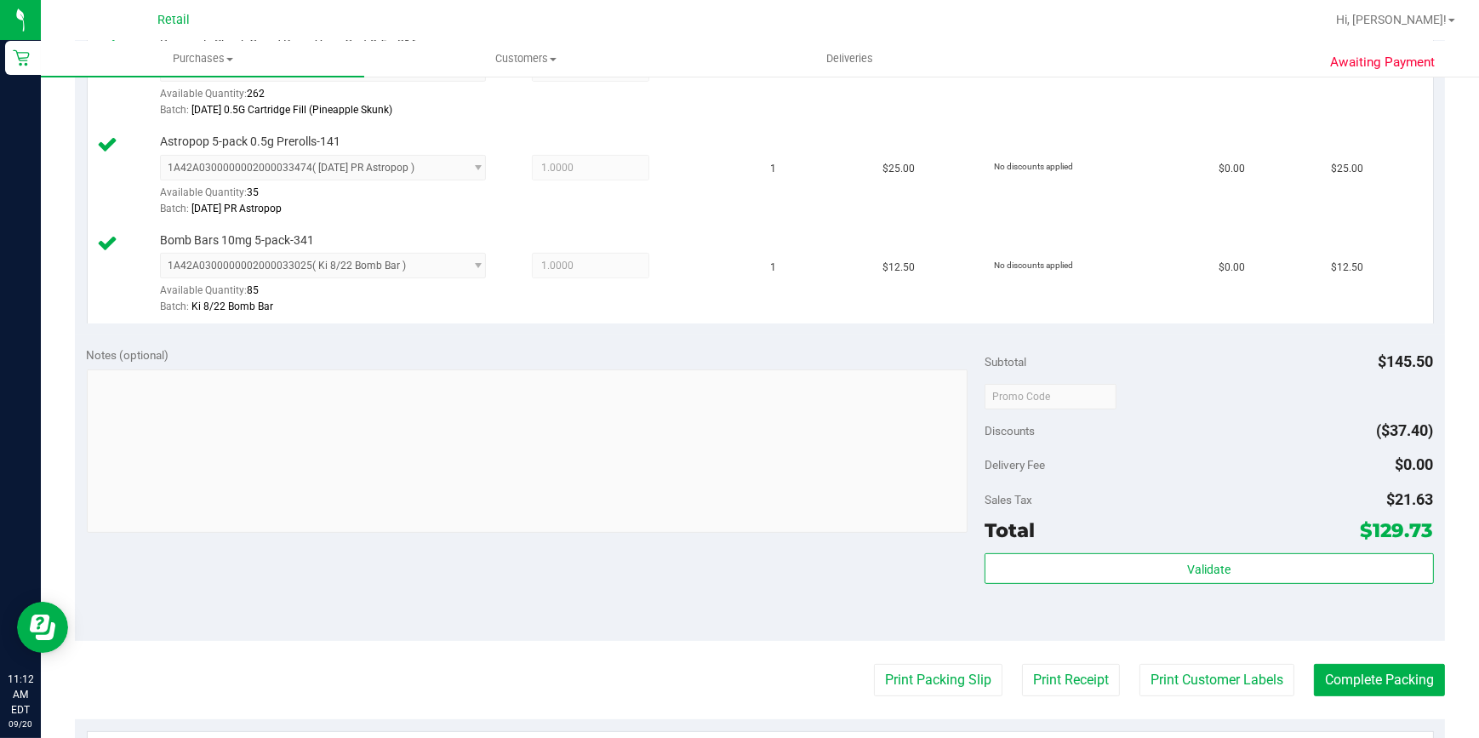
scroll to position [619, 0]
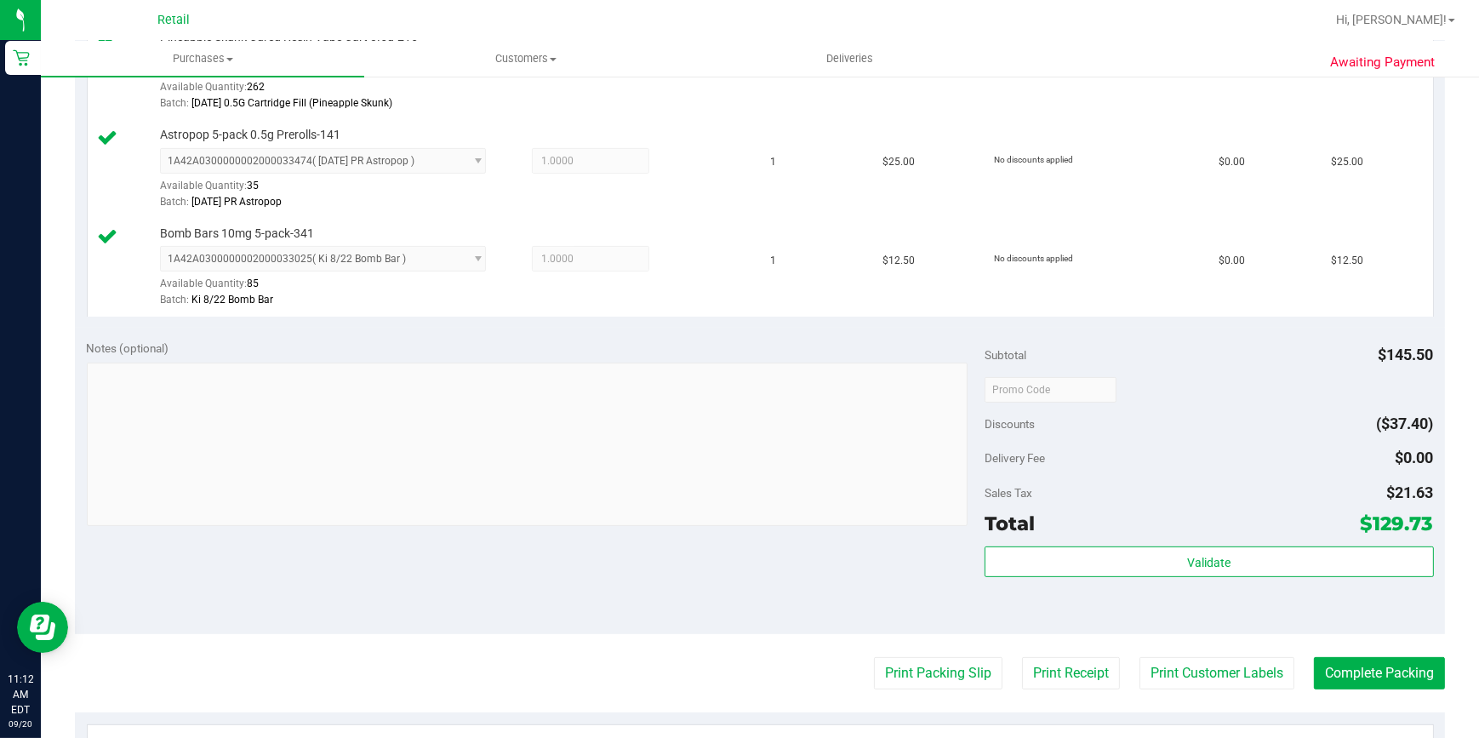
click at [1331, 691] on purchase-details "Back Edit Purchase Cancel Purchase View Profile # 01668391 Med | Rec METRC ID: …" at bounding box center [760, 251] width 1370 height 1557
click at [1335, 683] on button "Complete Packing" at bounding box center [1379, 673] width 131 height 32
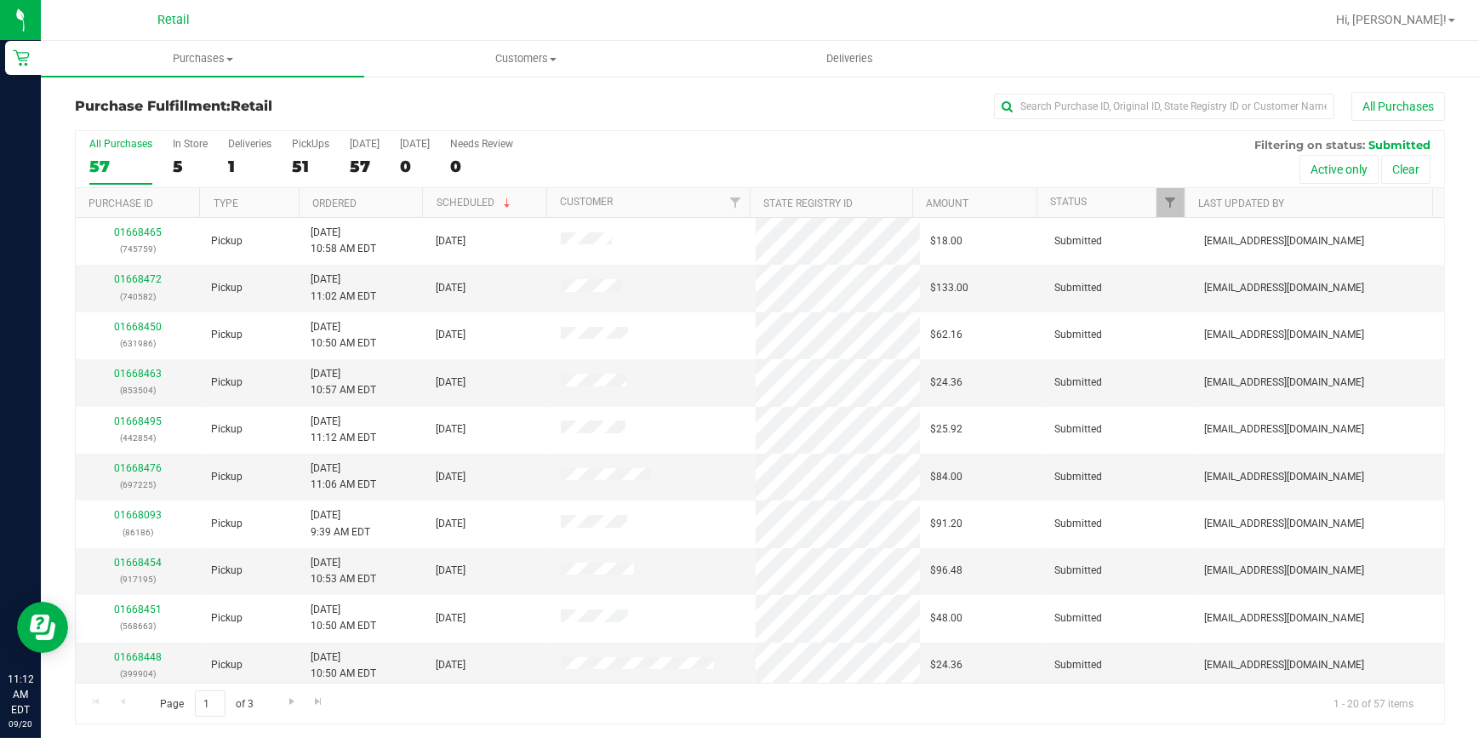
click at [1021, 121] on div "Purchase Fulfillment: Retail All Purchases" at bounding box center [760, 110] width 1370 height 37
click at [1025, 111] on input "text" at bounding box center [1164, 107] width 340 height 26
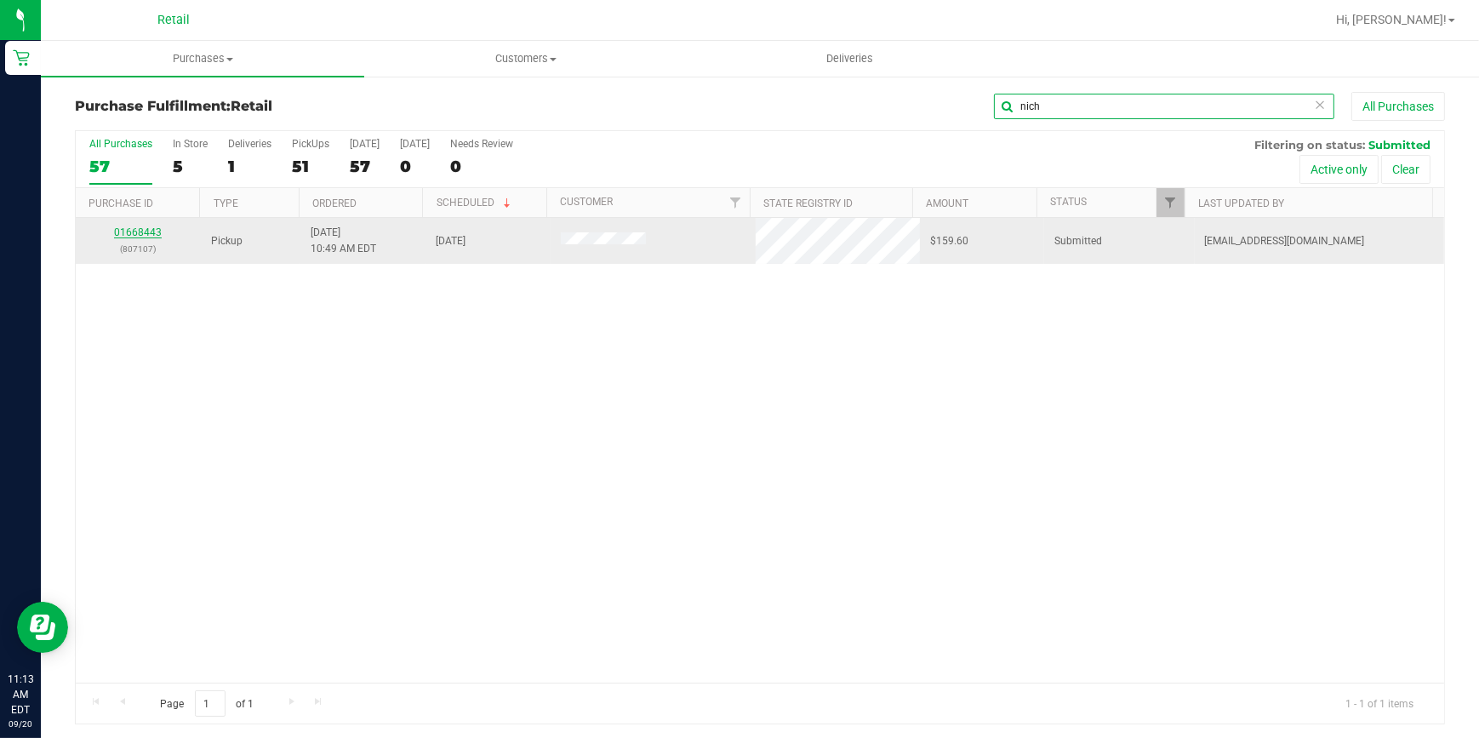
type input "nich"
click at [136, 237] on link "01668443" at bounding box center [138, 232] width 48 height 12
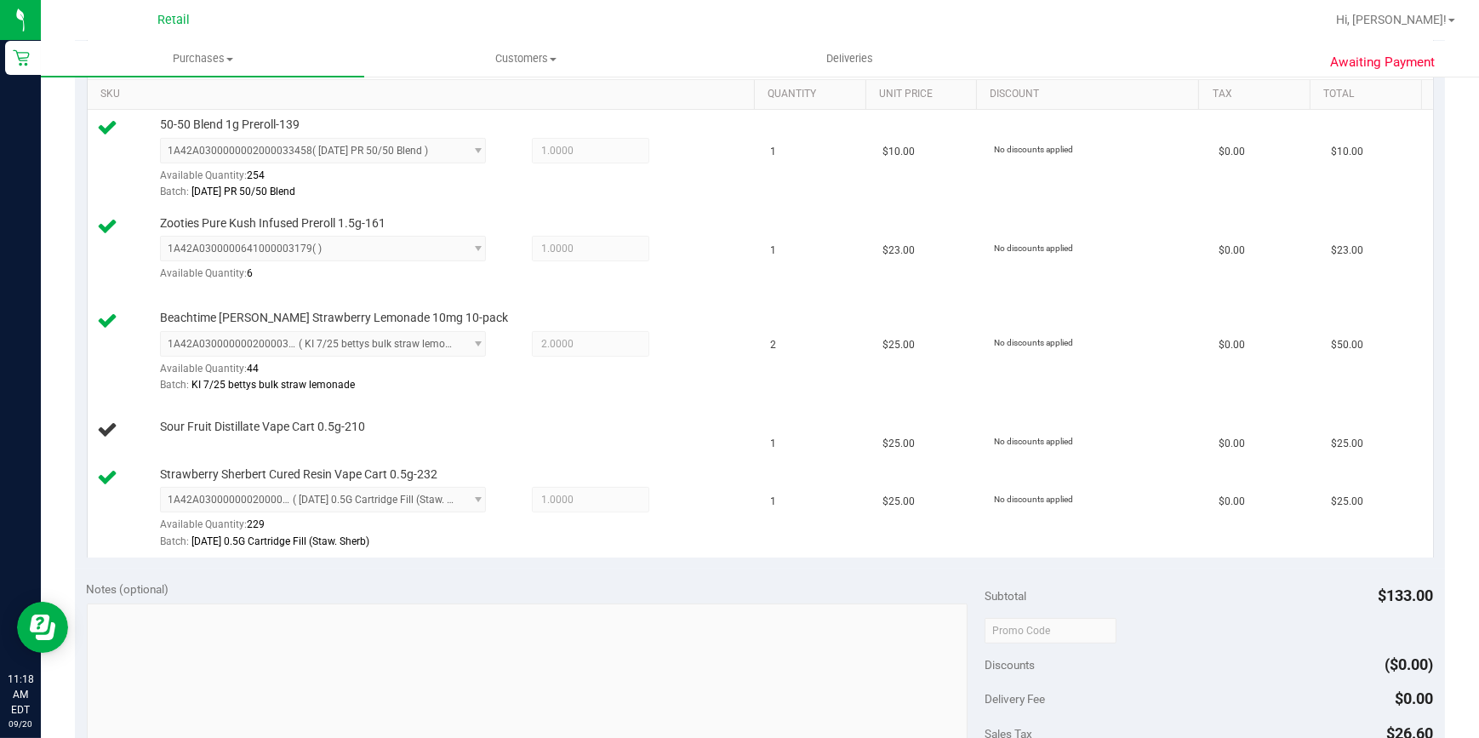
scroll to position [464, 0]
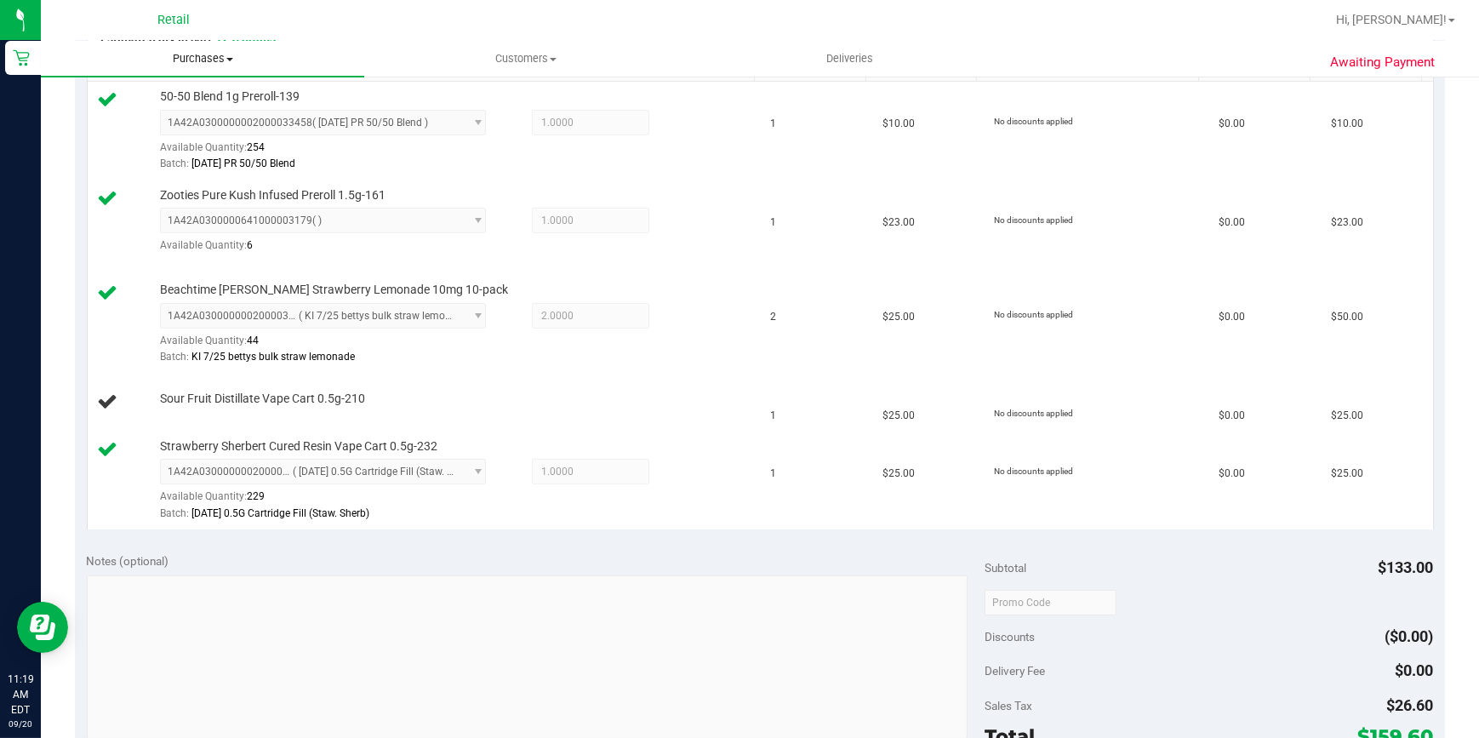
click at [199, 49] on uib-tab-heading "Purchases Summary of purchases Fulfillment All purchases" at bounding box center [202, 59] width 323 height 36
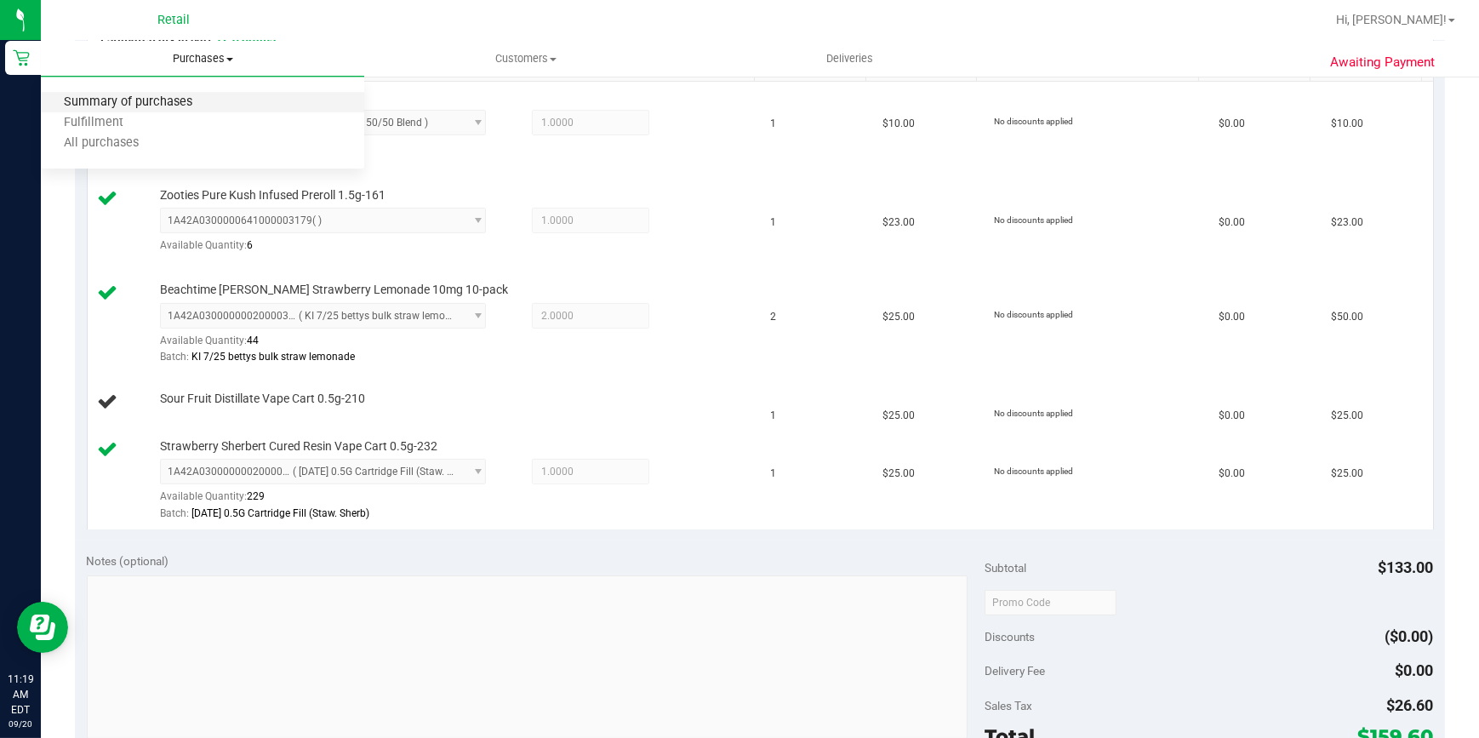
click at [151, 107] on span "Summary of purchases" at bounding box center [128, 102] width 174 height 14
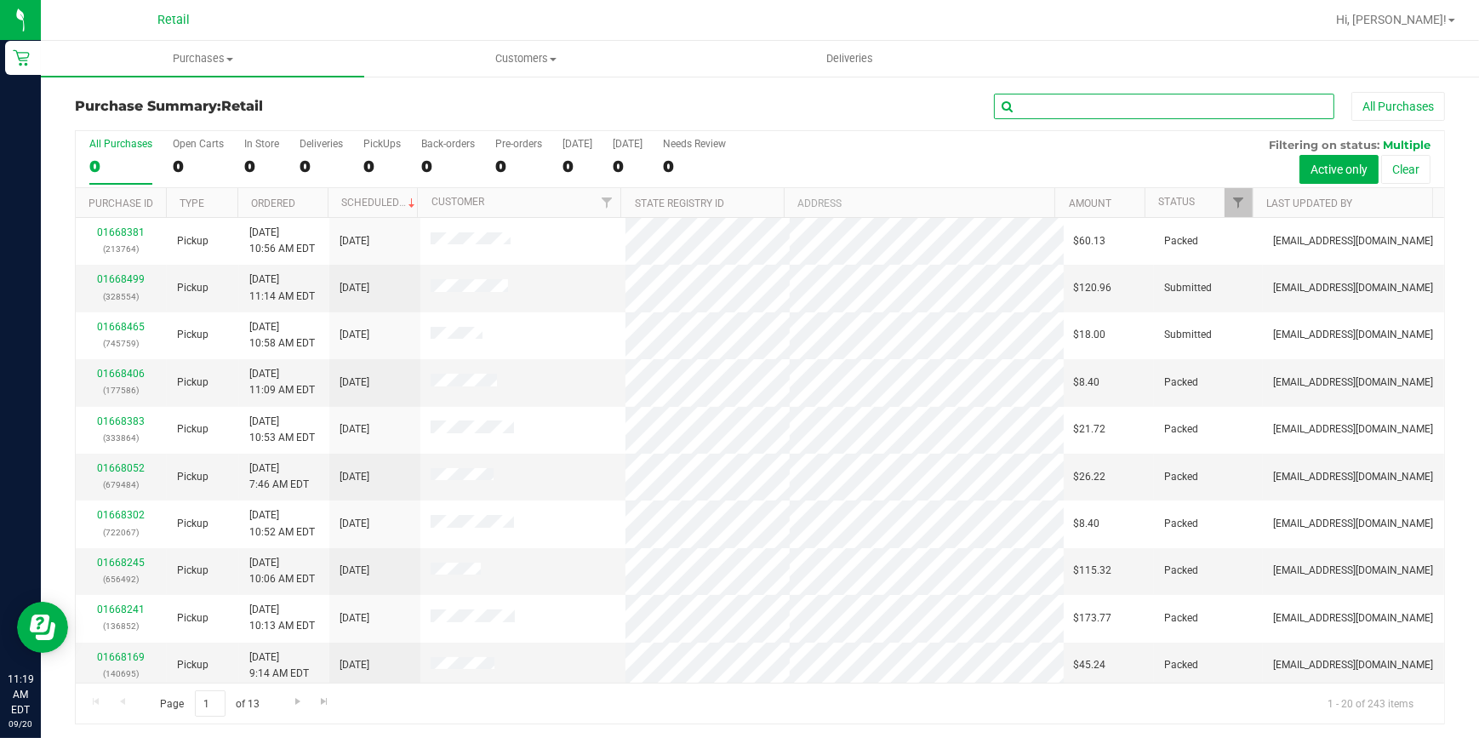
click at [1093, 101] on input "text" at bounding box center [1164, 107] width 340 height 26
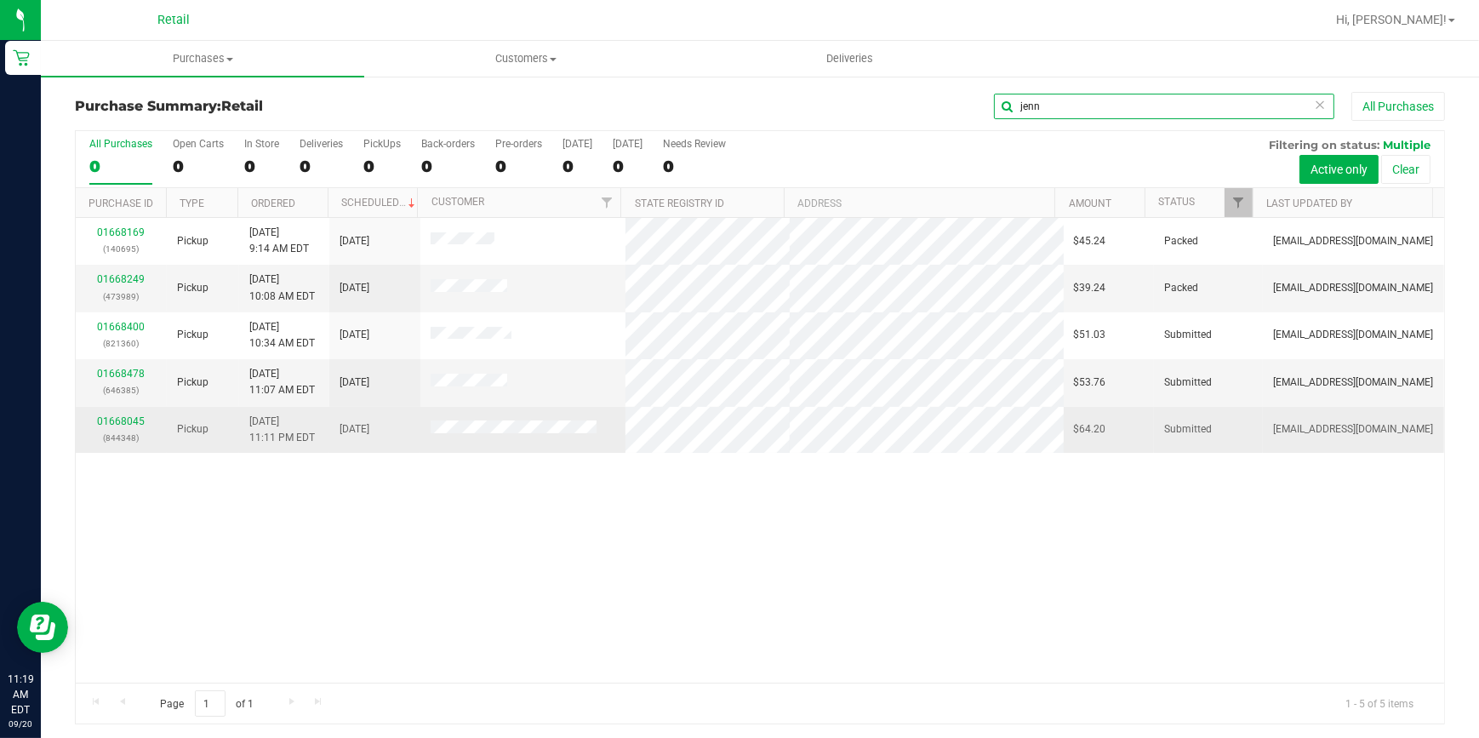
type input "jenn"
click at [96, 422] on div "01668045 (844348)" at bounding box center [121, 430] width 71 height 32
click at [99, 423] on link "01668045" at bounding box center [121, 421] width 48 height 12
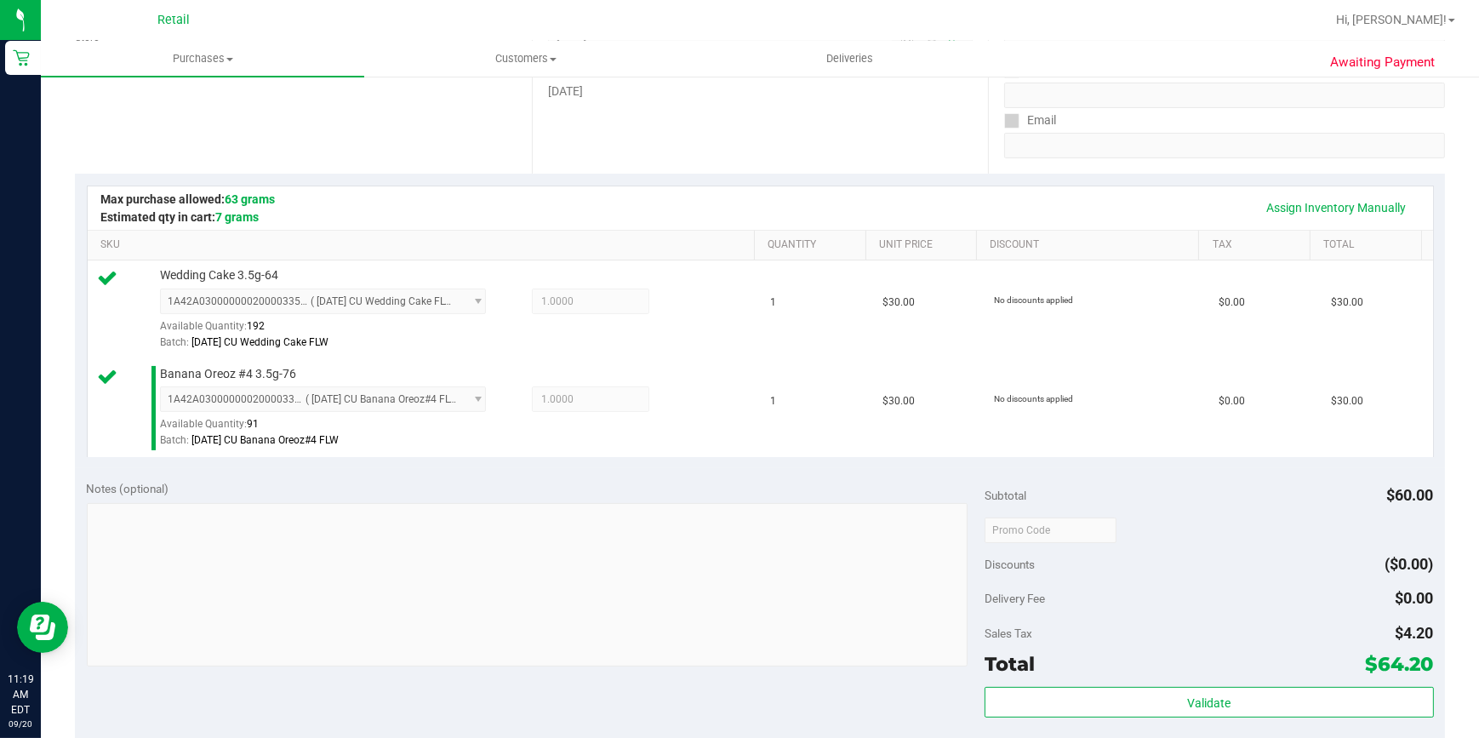
scroll to position [386, 0]
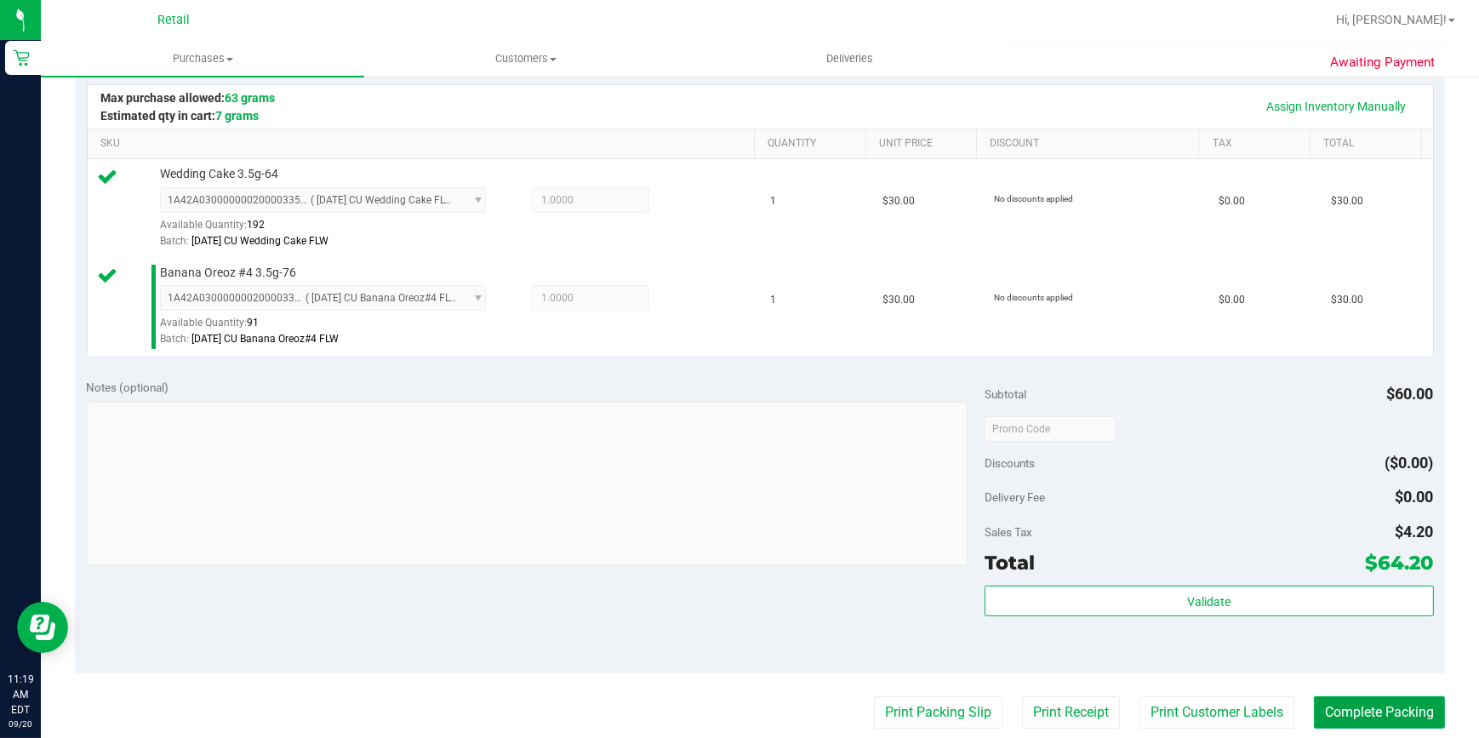
drag, startPoint x: 1399, startPoint y: 715, endPoint x: 1402, endPoint y: 688, distance: 26.5
click at [1402, 688] on purchase-details "Back Edit Purchase Cancel Purchase View Profile # 01668045 Med | Rec METRC ID: …" at bounding box center [760, 388] width 1370 height 1364
click at [1335, 698] on button "Complete Packing" at bounding box center [1379, 712] width 131 height 32
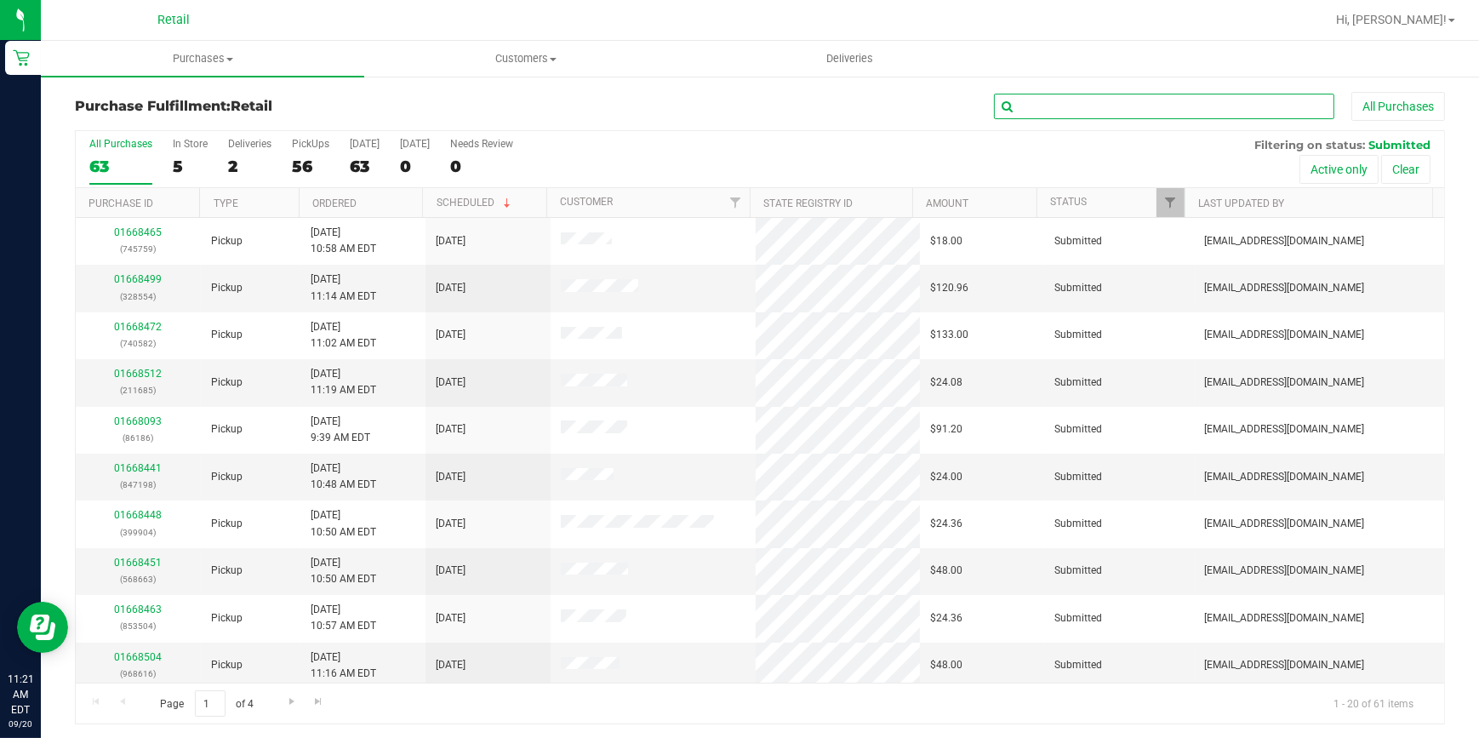
click at [1022, 107] on input "text" at bounding box center [1164, 107] width 340 height 26
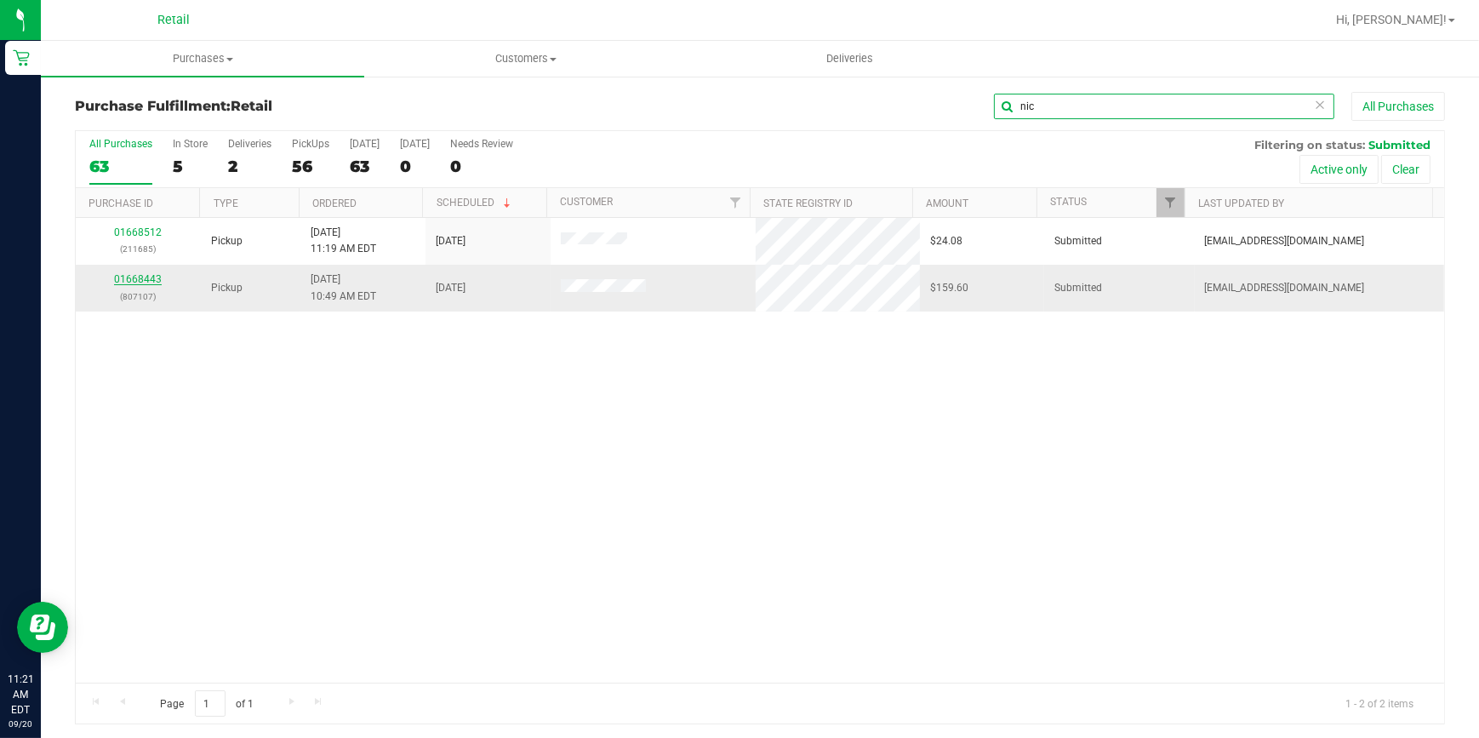
type input "nic"
click at [138, 278] on link "01668443" at bounding box center [138, 279] width 48 height 12
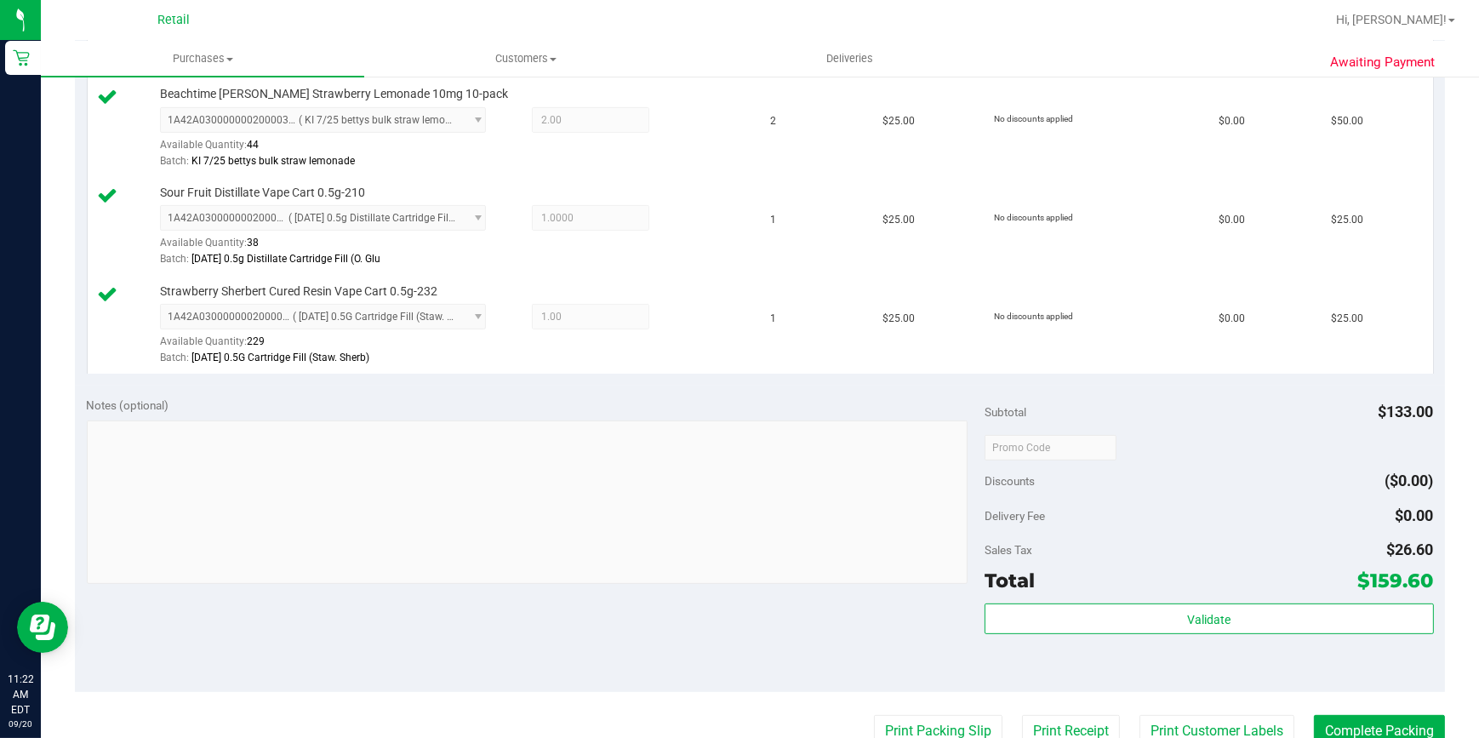
scroll to position [696, 0]
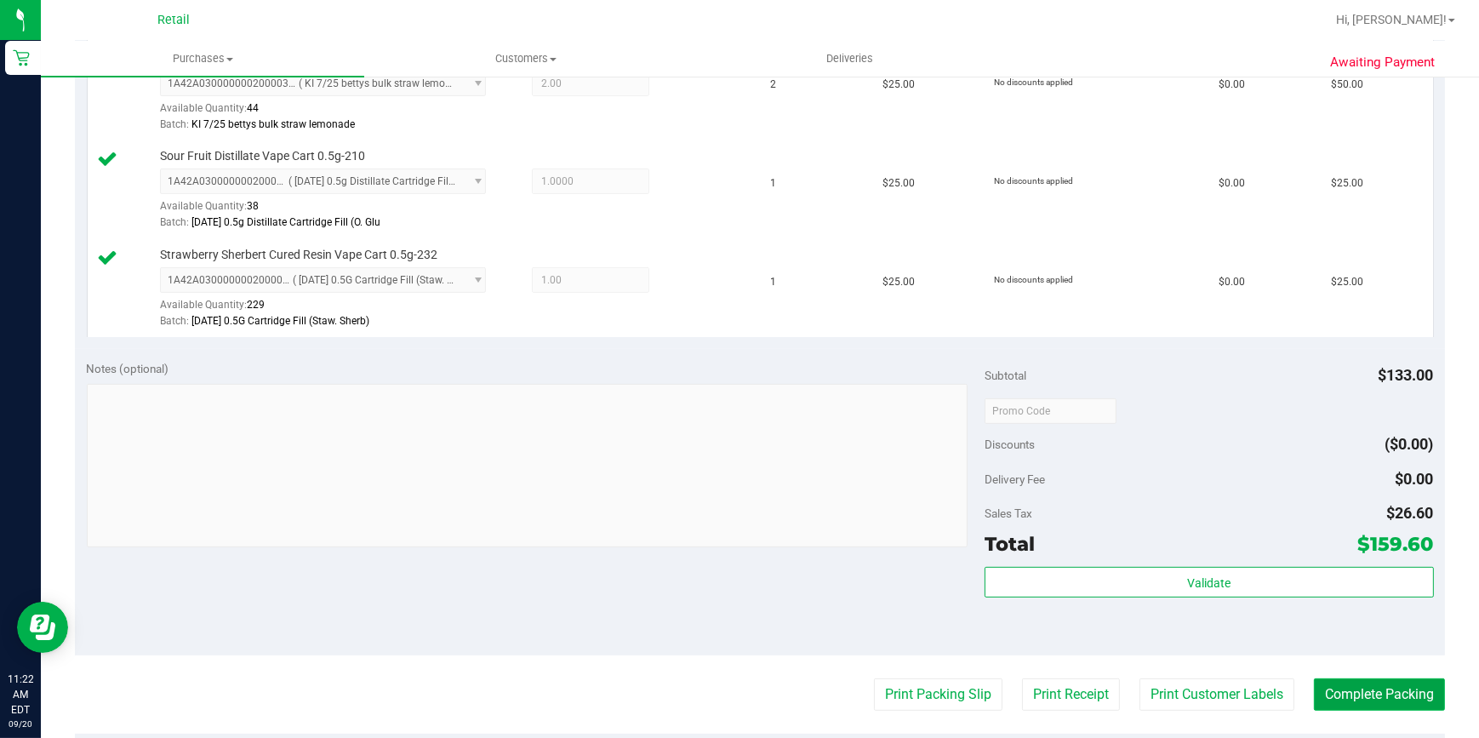
click at [1377, 705] on button "Complete Packing" at bounding box center [1379, 694] width 131 height 32
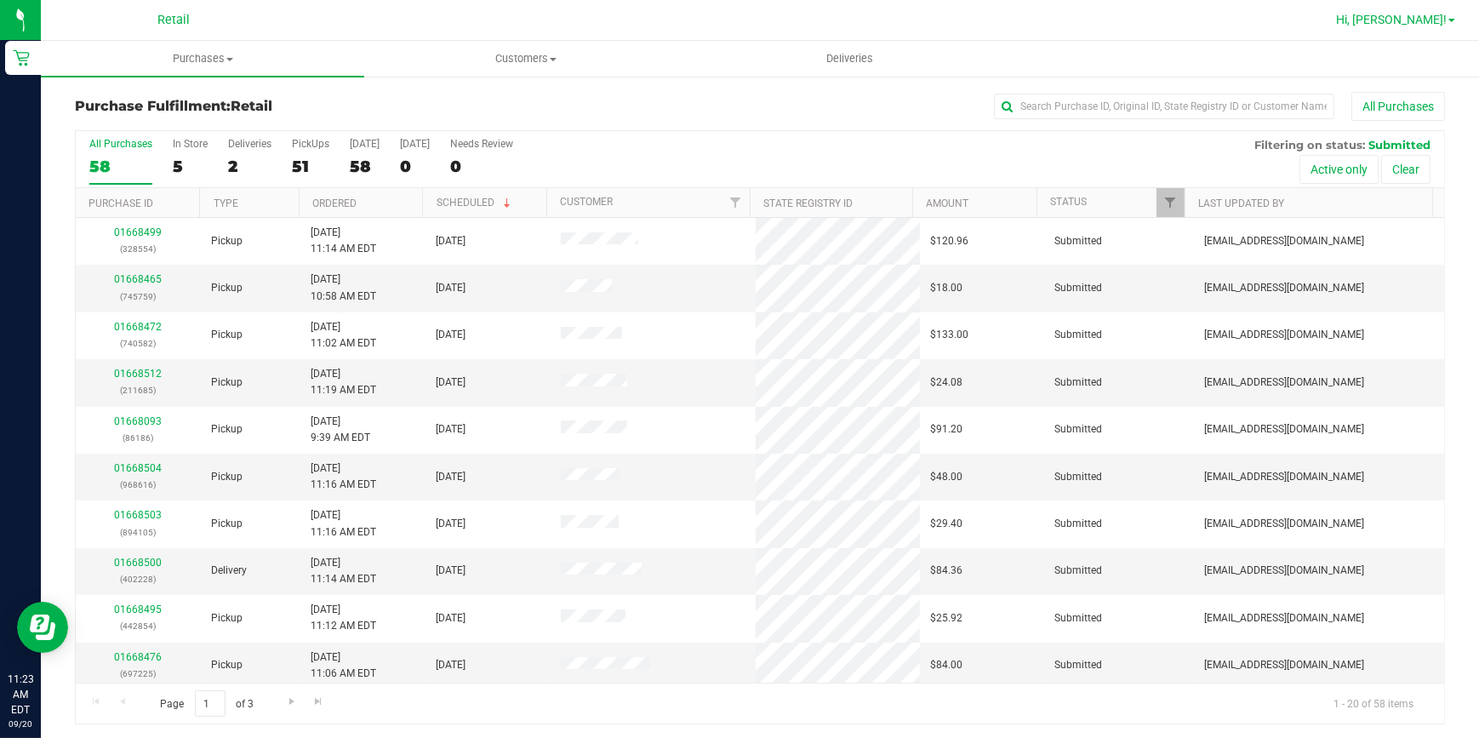
click at [1438, 22] on span "Hi, [PERSON_NAME]!" at bounding box center [1391, 20] width 111 height 14
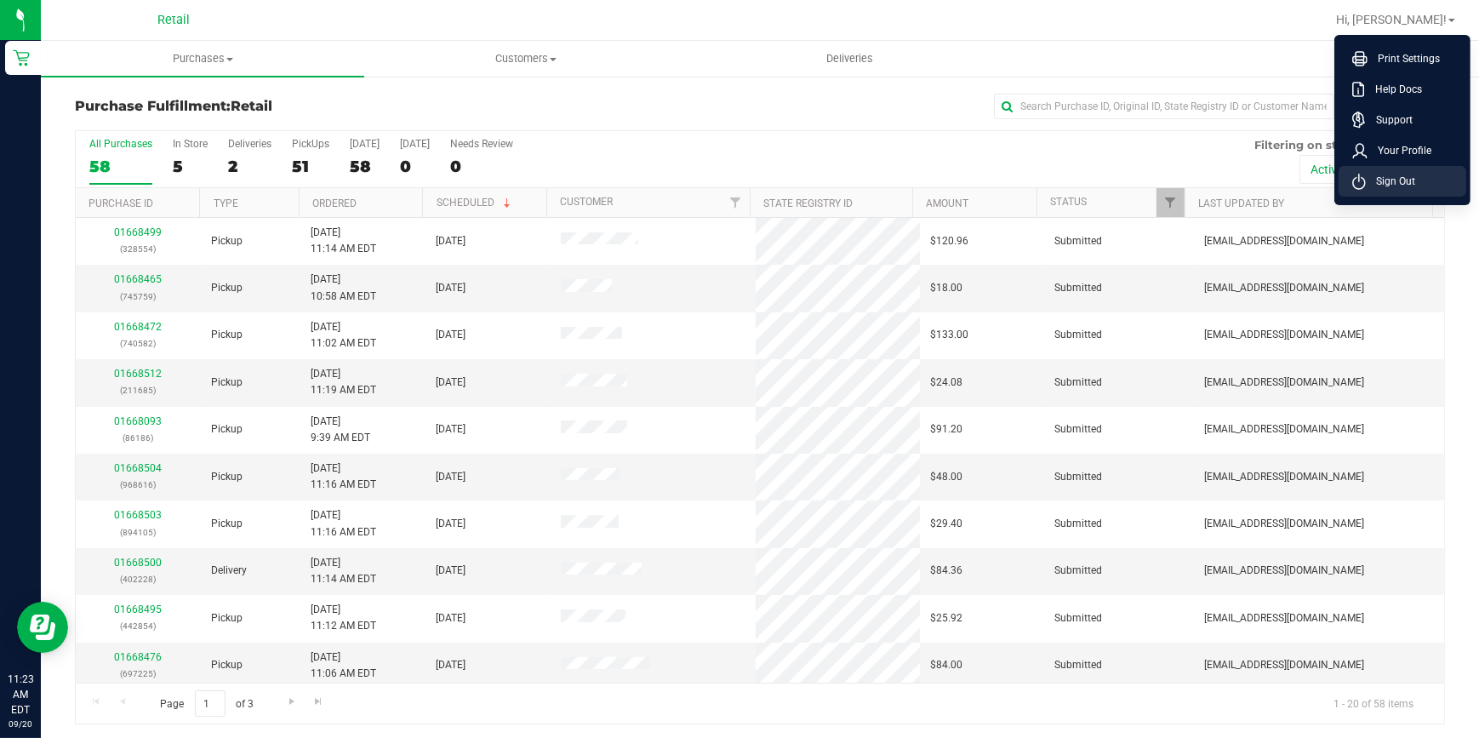
click at [1420, 173] on li "Sign Out" at bounding box center [1403, 181] width 128 height 31
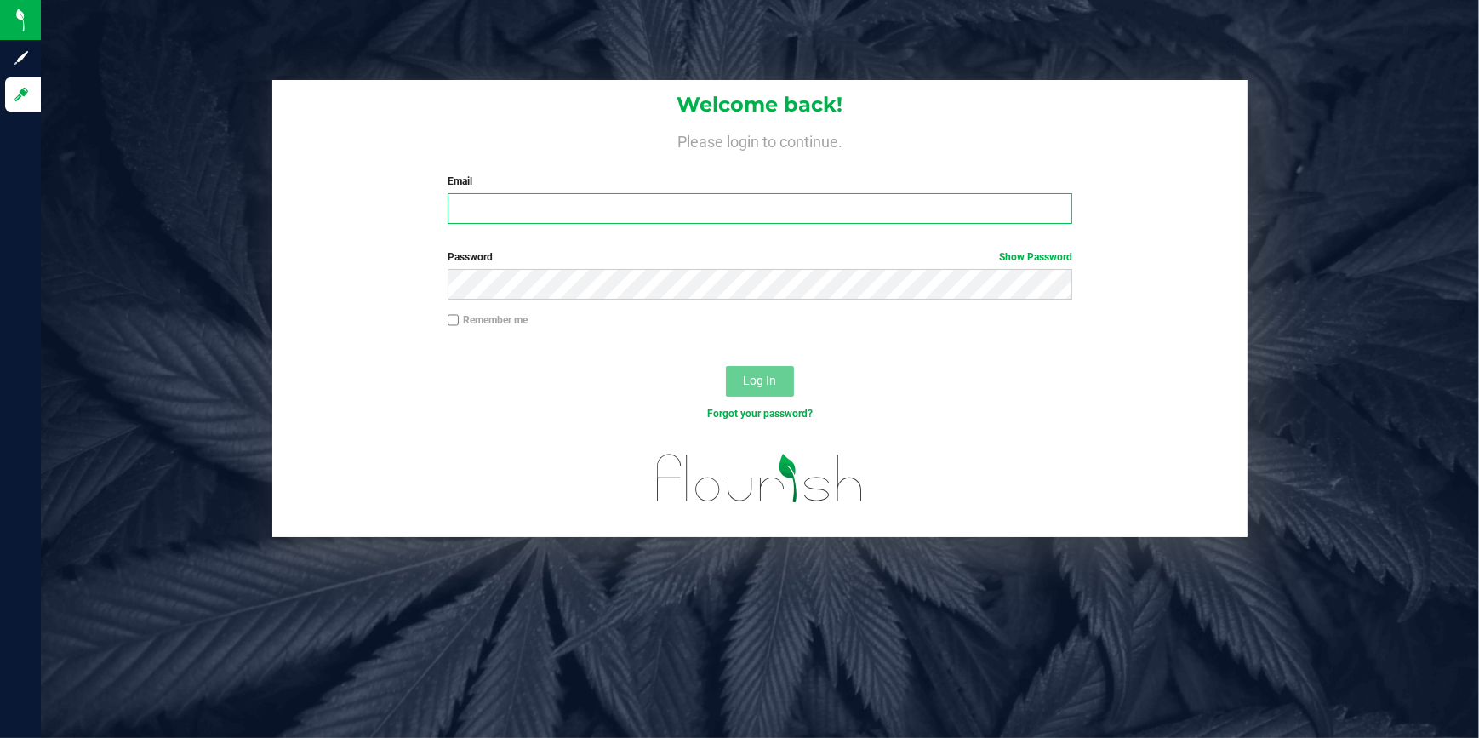
type input "[EMAIL_ADDRESS][DOMAIN_NAME]"
click at [570, 217] on input "[EMAIL_ADDRESS][DOMAIN_NAME]" at bounding box center [760, 208] width 625 height 31
click at [671, 207] on input "[EMAIL_ADDRESS][DOMAIN_NAME]" at bounding box center [760, 208] width 625 height 31
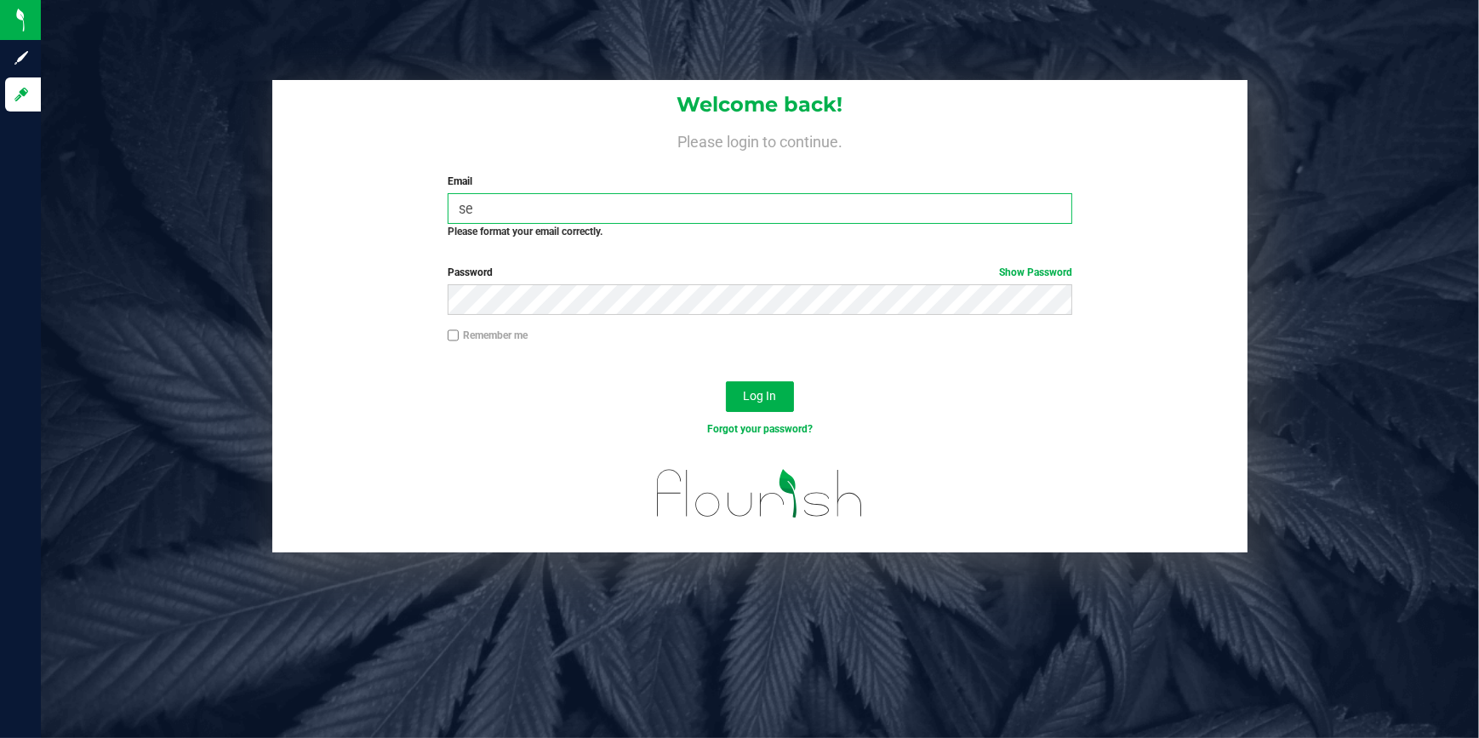
type input "s"
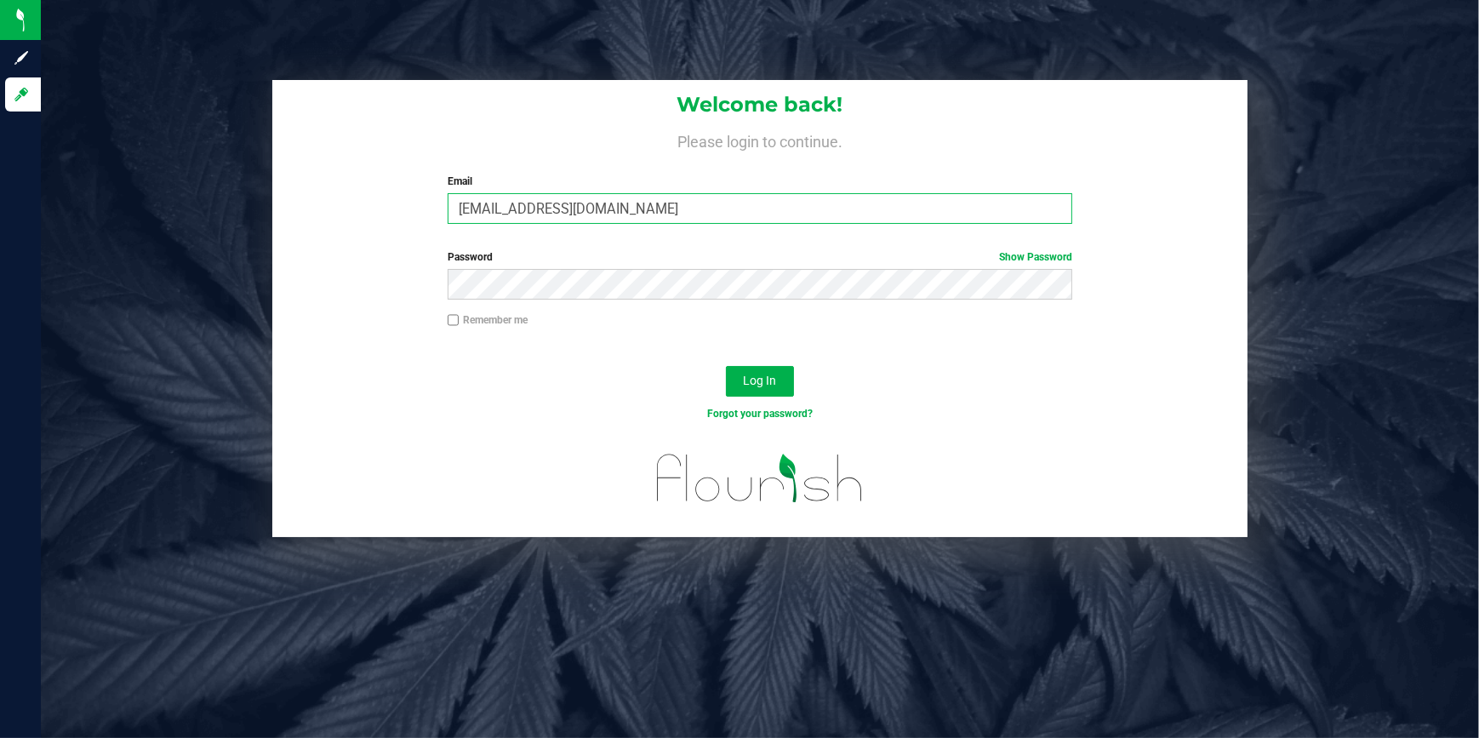
type input "[EMAIL_ADDRESS][DOMAIN_NAME]"
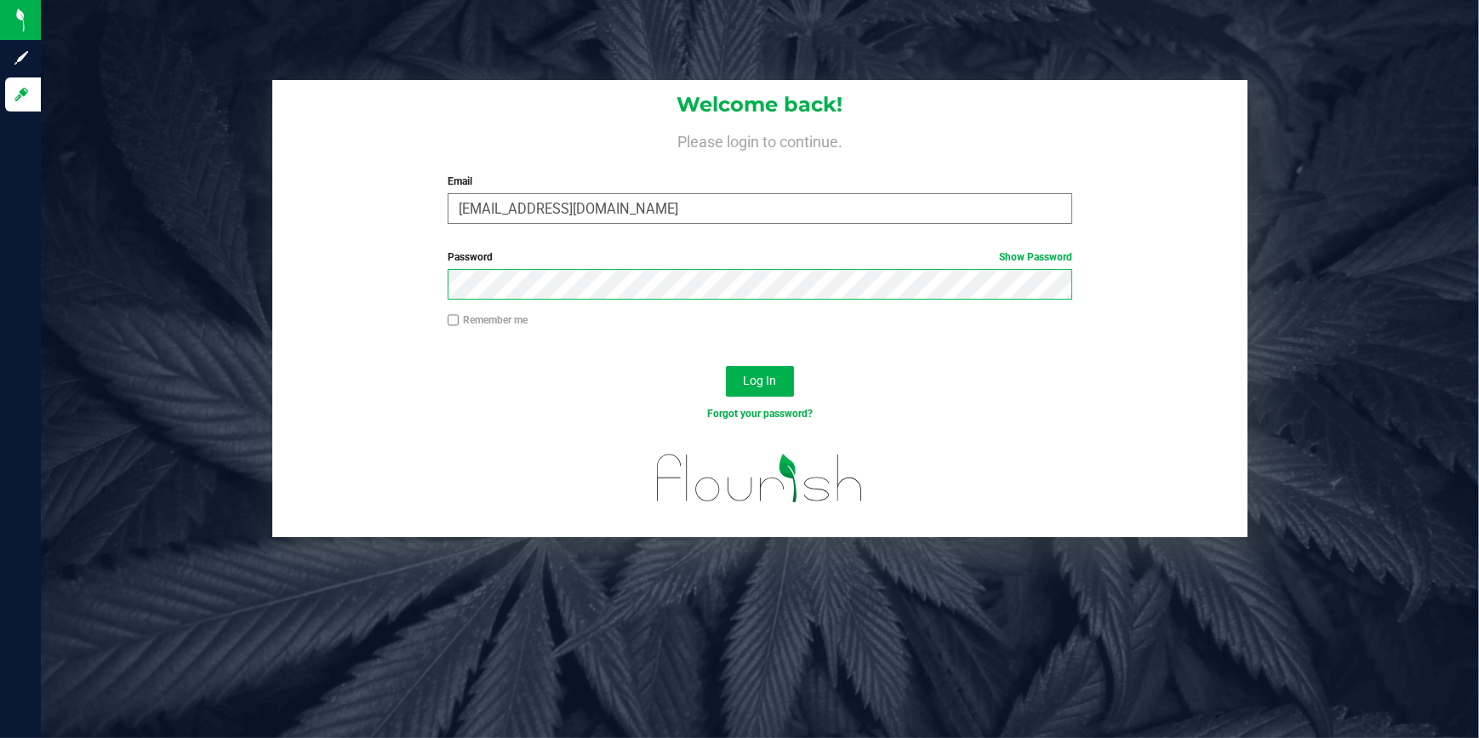
click at [726, 366] on button "Log In" at bounding box center [760, 381] width 68 height 31
